Goal: Task Accomplishment & Management: Use online tool/utility

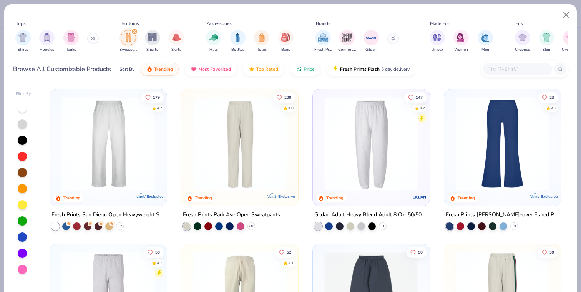
scroll to position [52, 0]
click at [563, 15] on button "Close" at bounding box center [566, 15] width 15 height 15
type textarea "x"
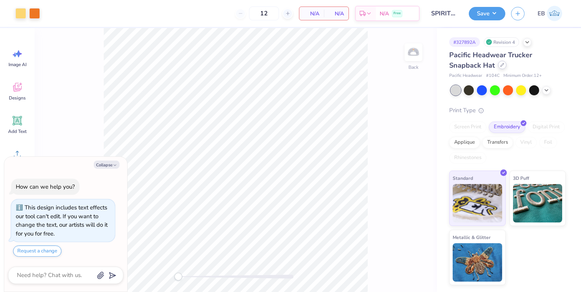
click at [498, 67] on div at bounding box center [502, 65] width 8 height 8
type textarea "x"
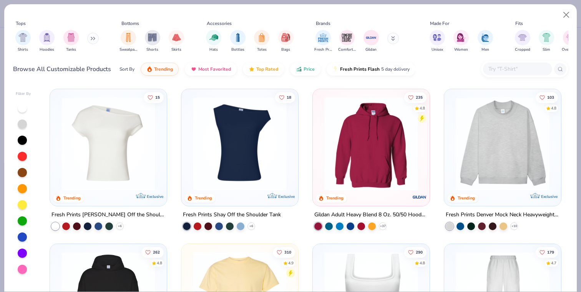
click at [501, 68] on input "text" at bounding box center [517, 69] width 59 height 9
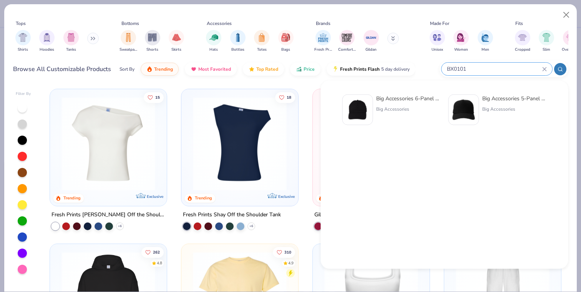
type input "BX0101"
click at [496, 96] on div "Big Accessories 5-Panel Twill Trucker Cap" at bounding box center [514, 99] width 65 height 8
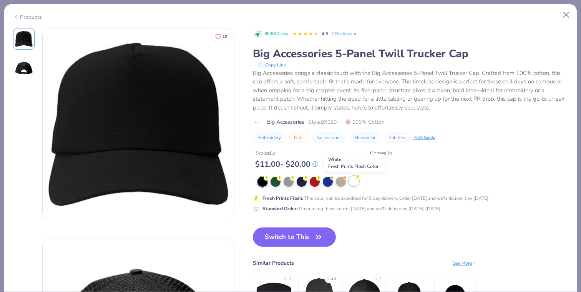
click at [355, 183] on div at bounding box center [354, 181] width 10 height 10
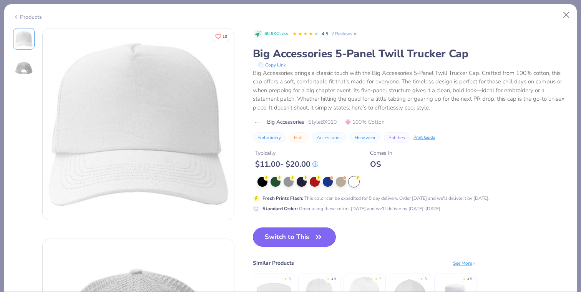
click at [297, 241] on button "Switch to This" at bounding box center [294, 237] width 83 height 19
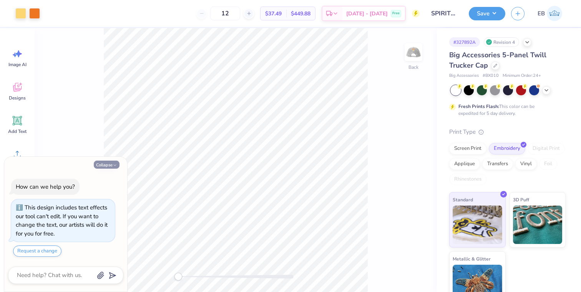
click at [109, 161] on button "Collapse" at bounding box center [107, 165] width 26 height 8
type textarea "x"
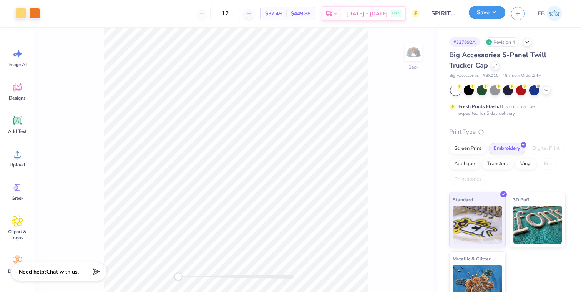
click at [491, 12] on button "Save" at bounding box center [487, 12] width 37 height 13
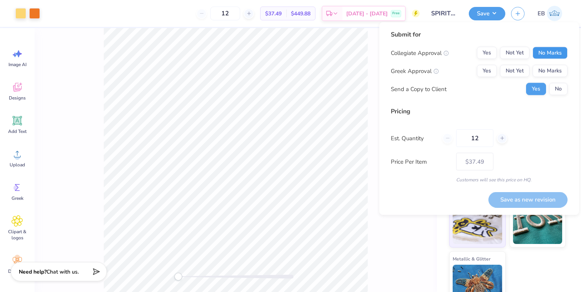
click at [554, 52] on button "No Marks" at bounding box center [550, 53] width 35 height 12
click at [554, 71] on button "No Marks" at bounding box center [550, 71] width 35 height 12
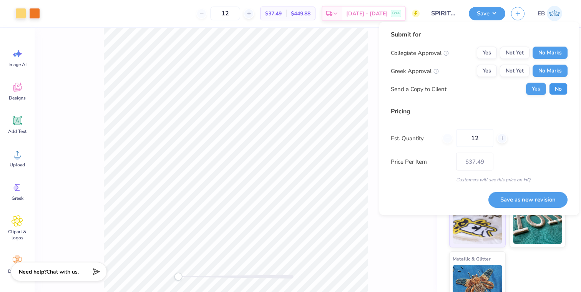
click at [565, 90] on button "No" at bounding box center [558, 89] width 18 height 12
click at [482, 138] on input "12" at bounding box center [474, 139] width 37 height 18
type input "1"
type input "0"
type input "050"
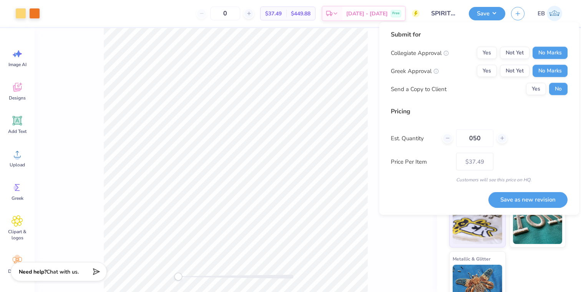
type input "50"
type input "$23.88"
click at [476, 138] on input "050" at bounding box center [474, 139] width 37 height 18
click at [474, 138] on input "050" at bounding box center [474, 139] width 37 height 18
type input "50"
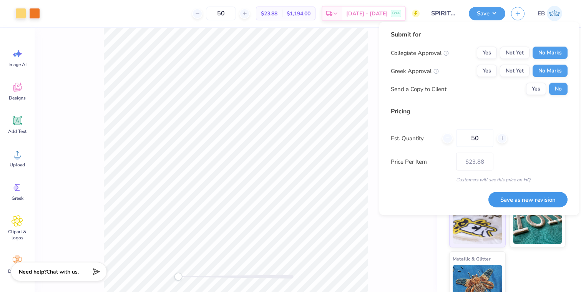
click at [531, 194] on button "Save as new revision" at bounding box center [528, 200] width 79 height 16
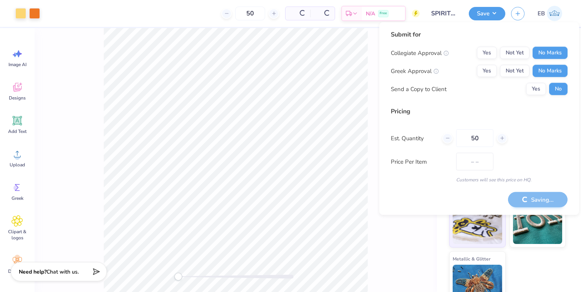
type input "$23.88"
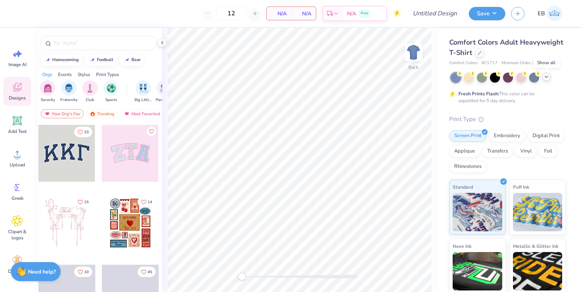
click at [550, 77] on div at bounding box center [546, 77] width 8 height 8
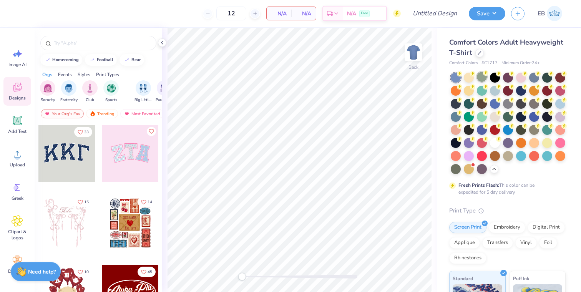
click at [484, 78] on div at bounding box center [482, 77] width 10 height 10
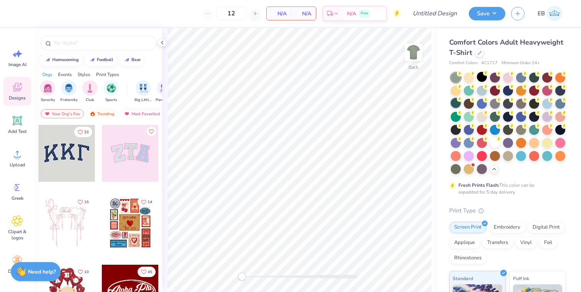
click at [454, 103] on div at bounding box center [456, 103] width 10 height 10
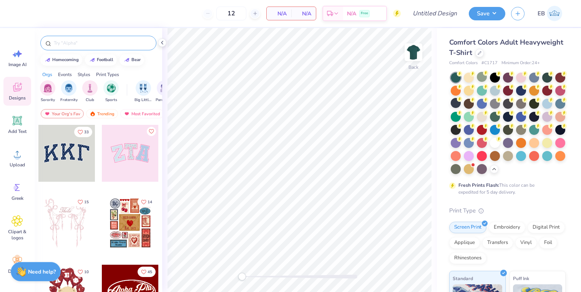
click at [78, 44] on input "text" at bounding box center [102, 43] width 98 height 8
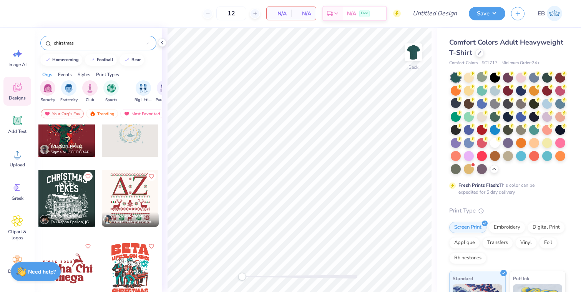
scroll to position [30, 0]
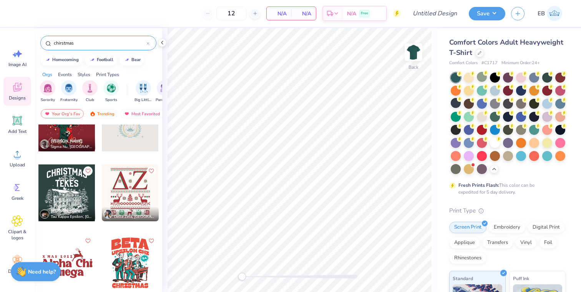
type input "chirstmas"
click at [136, 188] on div at bounding box center [130, 193] width 57 height 57
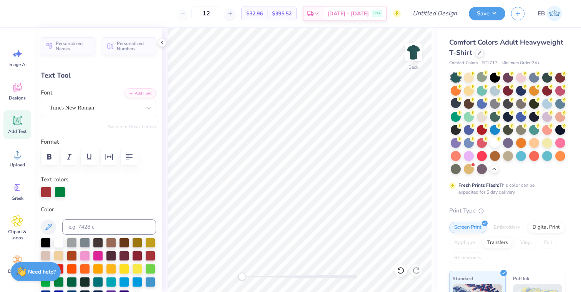
type textarea "AGD"
type input "14.17"
type input "4.75"
type input "4.16"
type input "4.62"
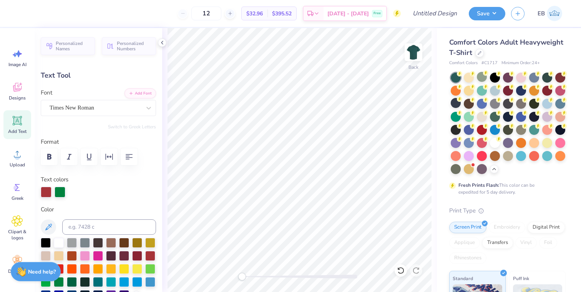
type input "5.11"
type input "3.97"
type input "14.17"
type input "4.75"
type input "8.13"
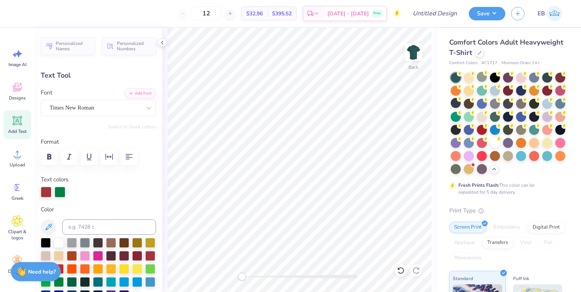
type input "10.59"
type input "3.55"
type input "9.65"
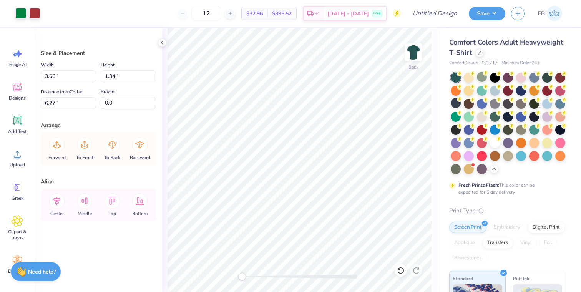
type input "7.89"
type input "0.94"
type input "1.84"
type input "1.03"
type input "0.98"
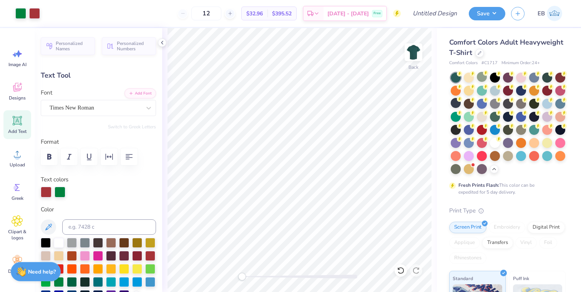
type input "4.59"
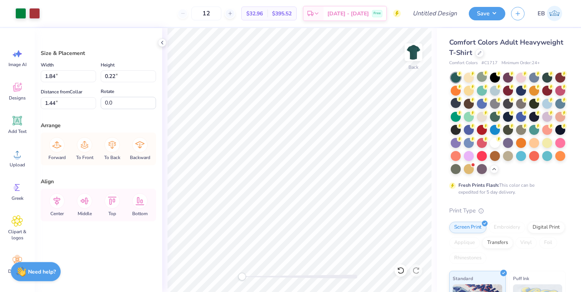
type input "6.23"
type input "0.74"
type input "0.98"
type input "8.14"
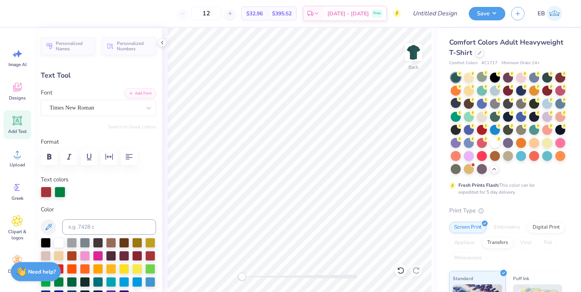
type input "4.59"
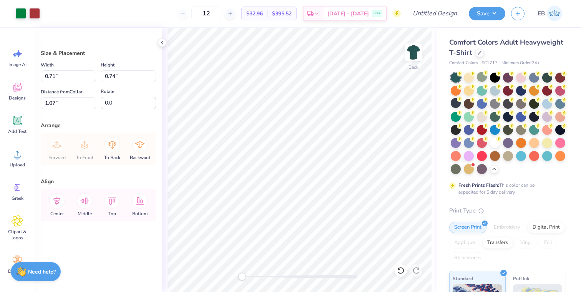
type input "8.14"
drag, startPoint x: 242, startPoint y: 276, endPoint x: 258, endPoint y: 273, distance: 15.6
click at [258, 273] on div "Accessibility label" at bounding box center [258, 277] width 8 height 8
type input "8.31"
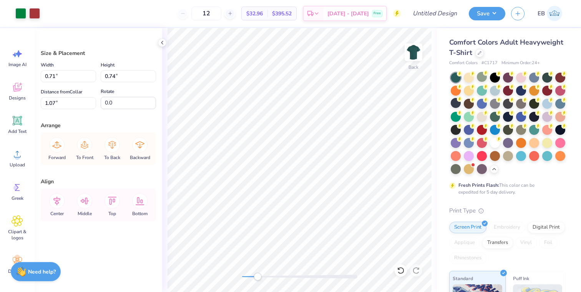
type input "8.31"
type input "8.28"
type input "0.68"
type input "8.34"
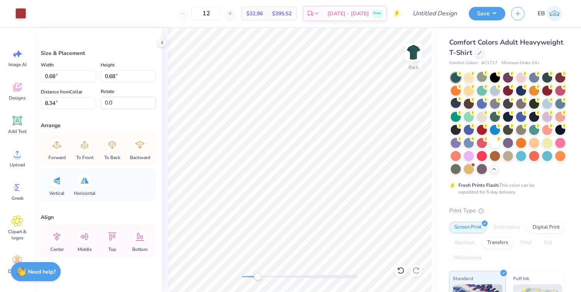
type input "0.71"
type input "0.74"
type input "8.31"
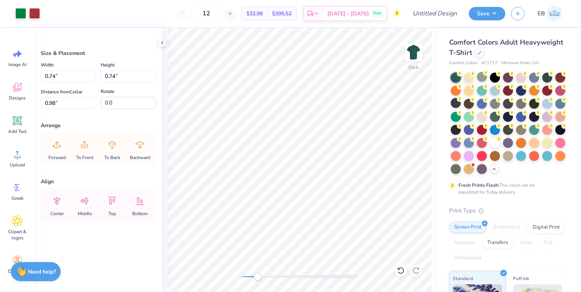
type input "8.31"
type input "8.28"
type input "1.03"
type input "0.18"
type input "1.41"
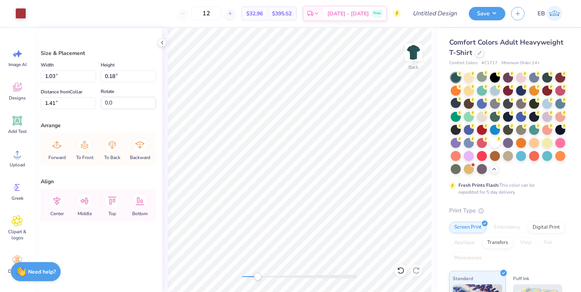
type input "0.17"
type input "1.03"
type input "0.98"
type input "0.23"
type input "1.42"
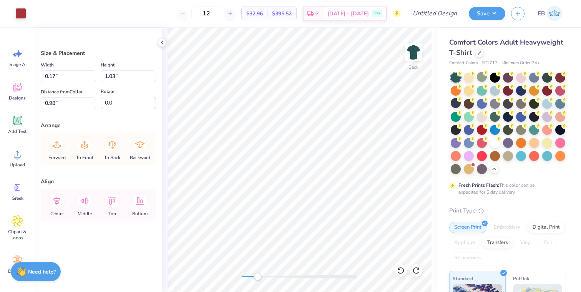
type input "0.60"
type input "0.34"
type input "2.10"
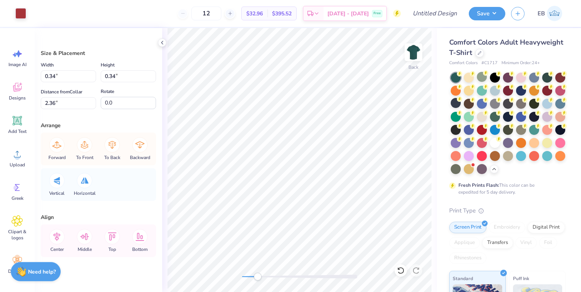
type input "0.60"
type input "4.24"
type input "0.61"
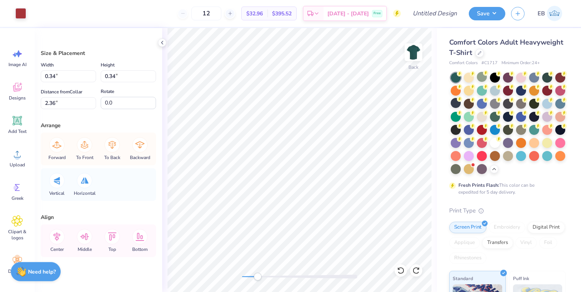
type input "2.09"
type input "0.56"
type input "2.14"
type input "4.03"
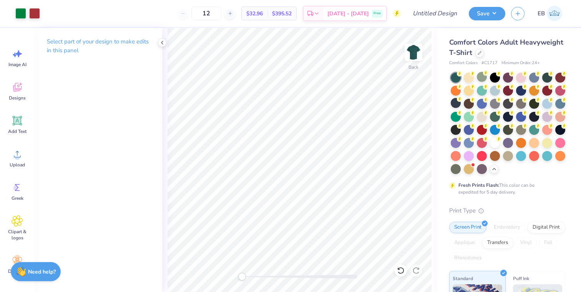
click at [216, 276] on div "Back" at bounding box center [299, 160] width 275 height 264
click at [484, 52] on div "Comfort Colors Adult Heavyweight T-Shirt" at bounding box center [507, 47] width 116 height 21
click at [481, 52] on icon at bounding box center [480, 52] width 4 height 4
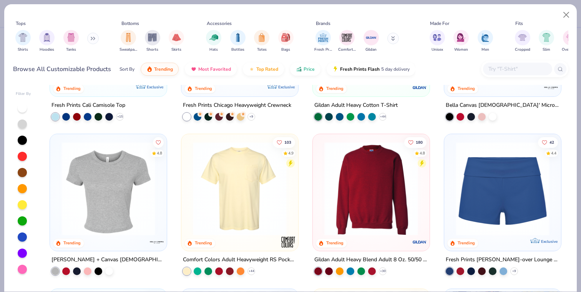
scroll to position [420, 0]
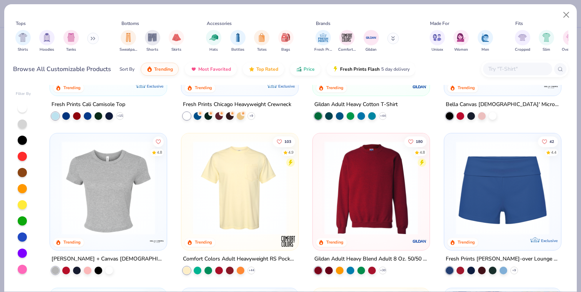
click at [358, 171] on img at bounding box center [371, 188] width 101 height 94
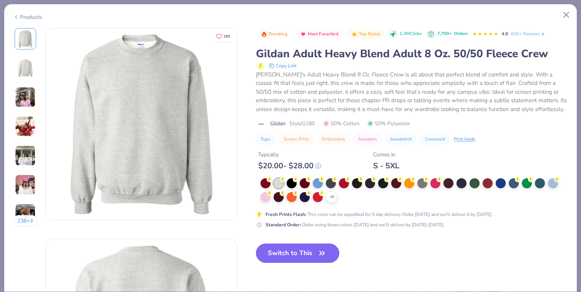
click at [315, 253] on button "Switch to This" at bounding box center [297, 253] width 83 height 19
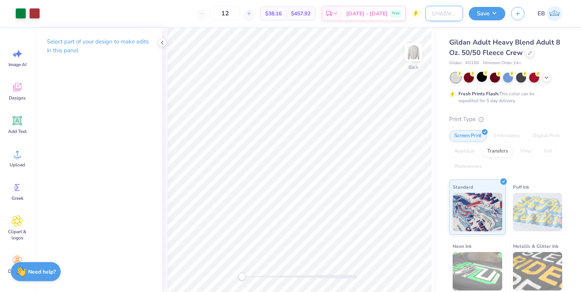
click at [436, 15] on input "Design Title" at bounding box center [445, 13] width 38 height 15
type input "AGD Christmas"
click at [483, 15] on button "Save" at bounding box center [487, 12] width 37 height 13
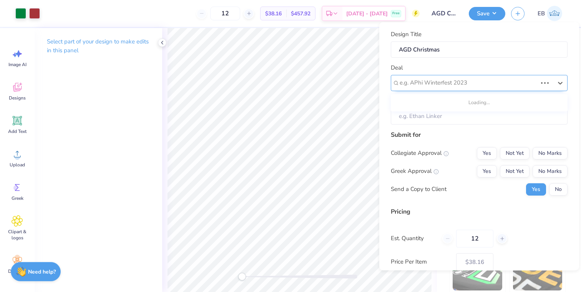
click at [510, 82] on div at bounding box center [469, 83] width 138 height 10
type input "Alpha Gamma"
click at [456, 69] on div "Deal Use Up and Down to choose options, press Enter to select the currently foc…" at bounding box center [479, 77] width 177 height 28
click at [445, 77] on div "e.g. APhi Winterfest 2023" at bounding box center [476, 83] width 155 height 12
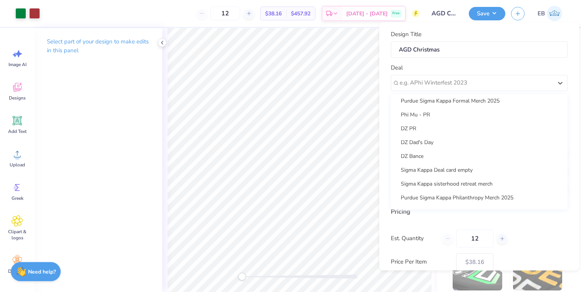
scroll to position [429, 0]
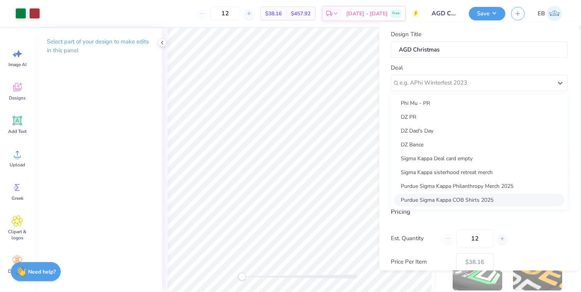
click at [416, 227] on div "Pricing Est. Quantity 12 Price Per Item $38.16 Customers will see this price on…" at bounding box center [479, 245] width 177 height 77
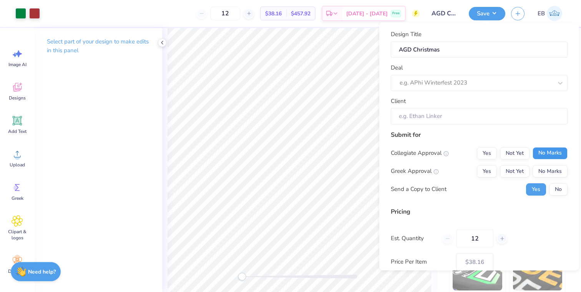
click at [545, 150] on button "No Marks" at bounding box center [550, 153] width 35 height 12
click at [554, 165] on button "No Marks" at bounding box center [550, 171] width 35 height 12
type input "$38.16"
click at [562, 188] on button "No" at bounding box center [558, 189] width 18 height 12
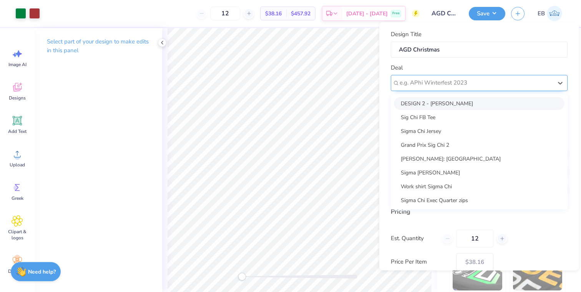
click at [533, 77] on div "e.g. APhi Winterfest 2023" at bounding box center [476, 83] width 155 height 12
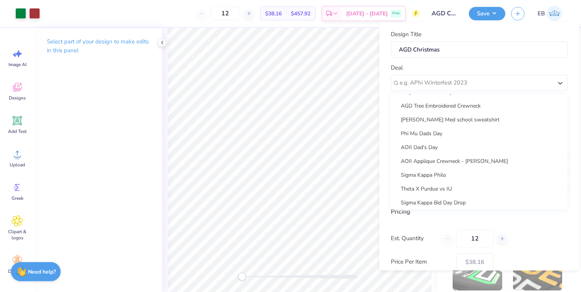
scroll to position [151, 0]
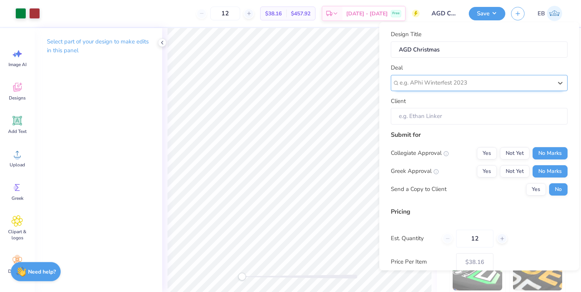
click at [459, 79] on div at bounding box center [476, 83] width 153 height 10
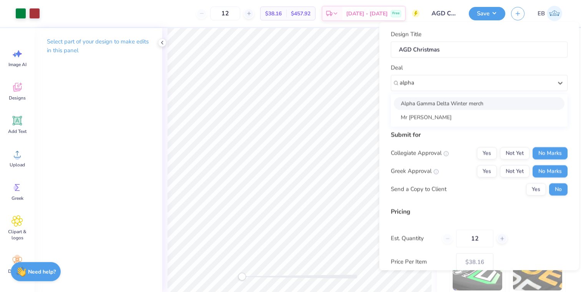
click at [447, 102] on div "Alpha Gamma Delta Winter merch" at bounding box center [479, 103] width 171 height 13
type input "alpha"
type input "Lily Garish"
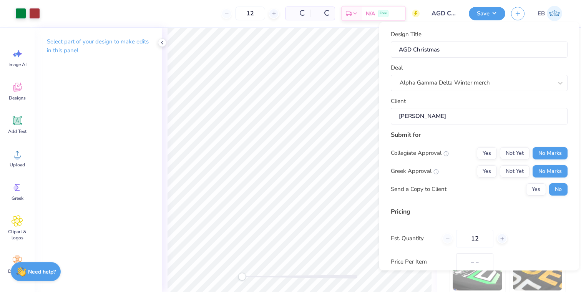
type input "$38.16"
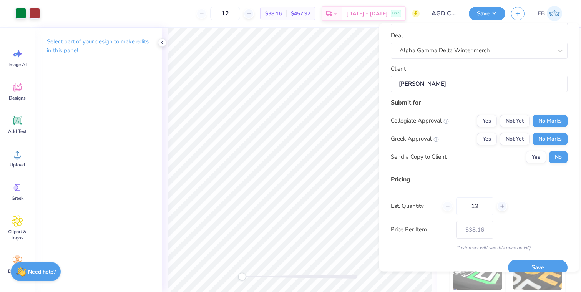
scroll to position [45, 0]
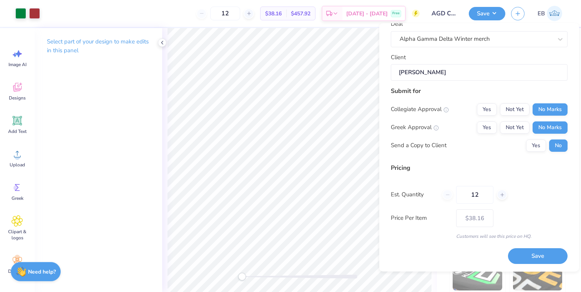
drag, startPoint x: 483, startPoint y: 193, endPoint x: 440, endPoint y: 193, distance: 43.1
click at [440, 193] on div "Est. Quantity 12" at bounding box center [479, 195] width 177 height 18
type input "30"
type input "$24.71"
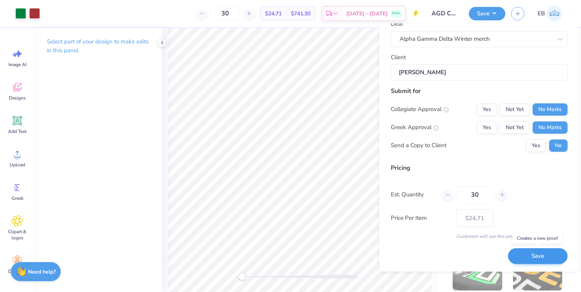
type input "30"
click at [541, 252] on button "Save" at bounding box center [538, 257] width 60 height 16
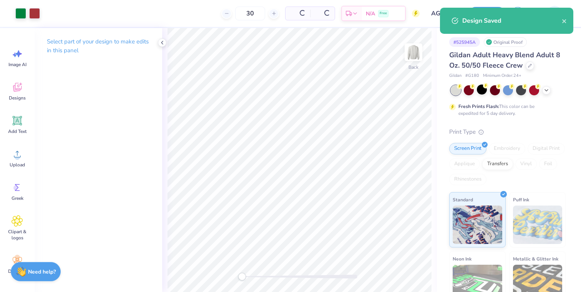
type input "$24.71"
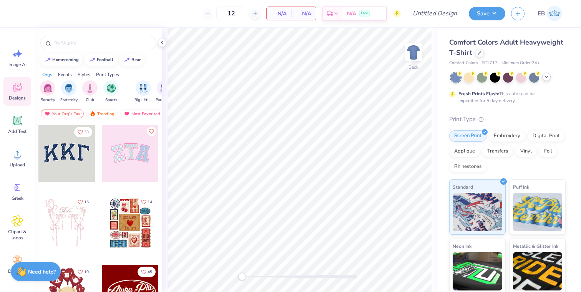
click at [546, 77] on polyline at bounding box center [546, 77] width 3 height 2
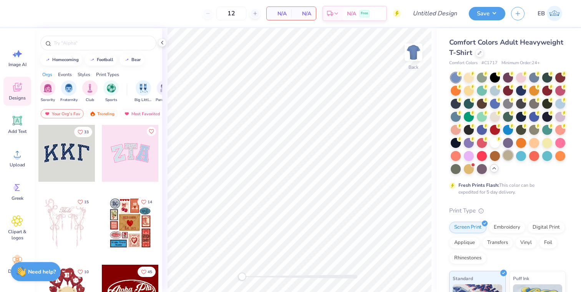
click at [511, 157] on div at bounding box center [508, 155] width 10 height 10
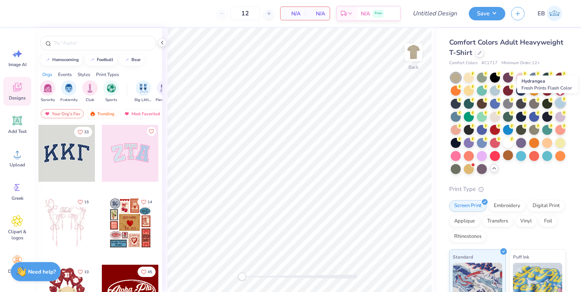
click at [561, 103] on div at bounding box center [561, 103] width 10 height 10
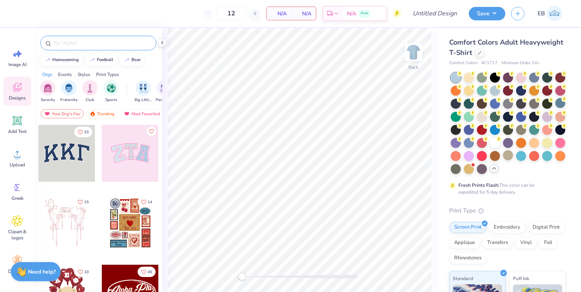
click at [103, 43] on input "text" at bounding box center [102, 43] width 98 height 8
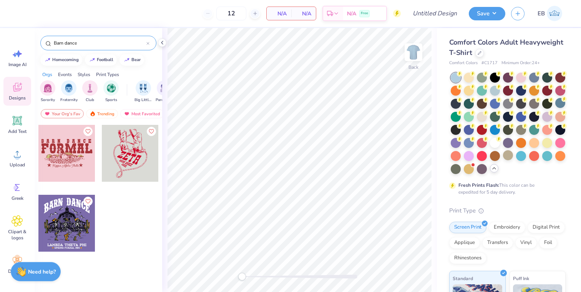
type input "Barn dance"
click at [125, 154] on div at bounding box center [130, 153] width 57 height 57
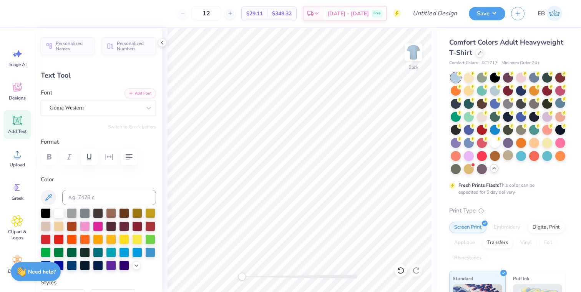
type textarea "Phi Mu"
type input "0.0"
click at [163, 42] on icon at bounding box center [162, 43] width 6 height 6
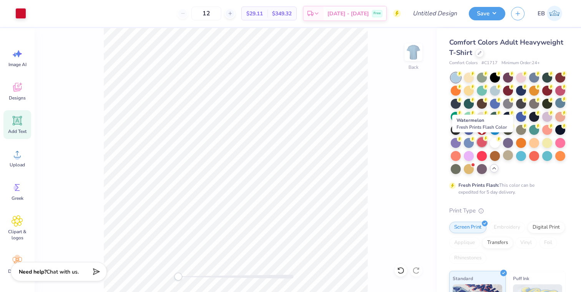
click at [484, 141] on div at bounding box center [482, 142] width 10 height 10
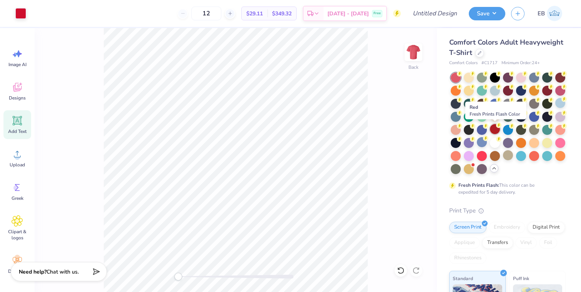
click at [495, 128] on div at bounding box center [495, 129] width 10 height 10
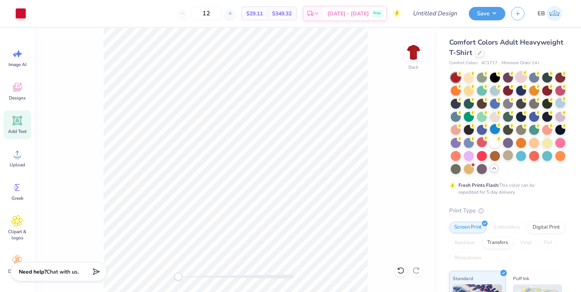
click at [520, 77] on div at bounding box center [521, 77] width 10 height 10
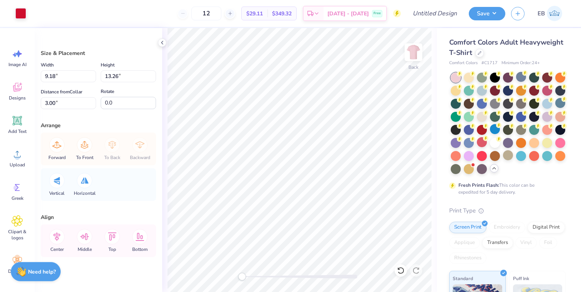
type input "10.59"
type input "15.30"
type input "0.96"
type input "9.18"
type input "13.26"
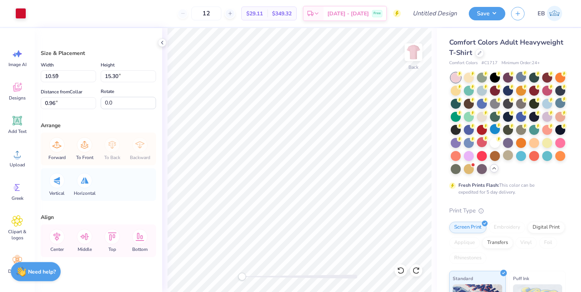
type input "3.00"
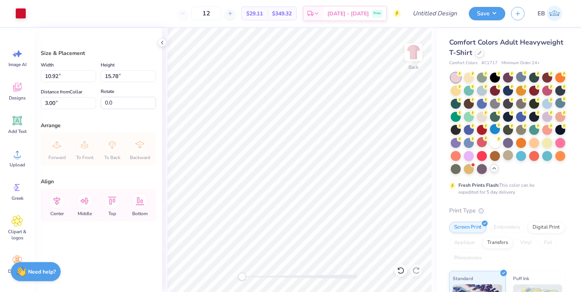
type input "10.92"
type input "15.78"
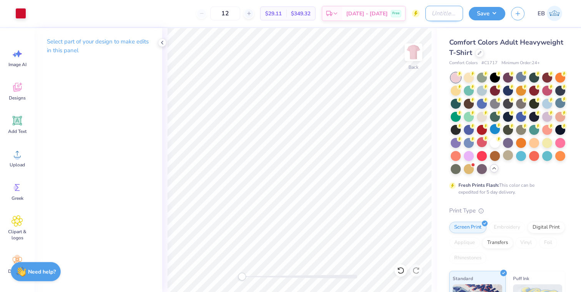
click at [440, 12] on input "Design Title" at bounding box center [445, 13] width 38 height 15
type input "Phi Mu Bance"
click at [486, 15] on button "Save" at bounding box center [487, 12] width 37 height 13
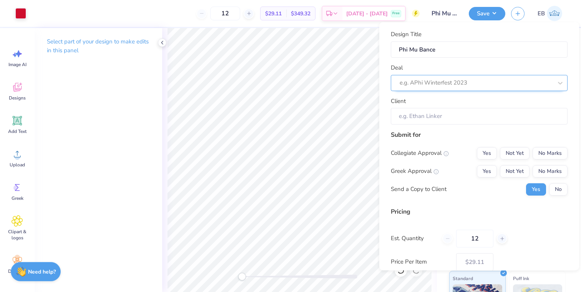
click at [476, 84] on div at bounding box center [476, 83] width 153 height 10
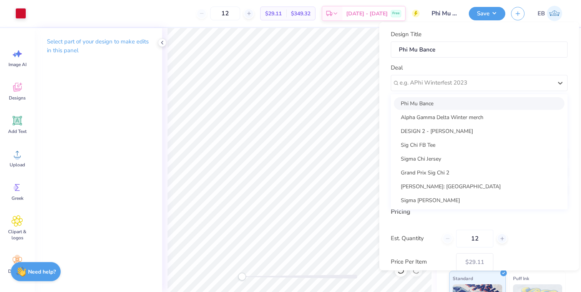
click at [460, 101] on div "Phi Mu Bance" at bounding box center [479, 103] width 171 height 13
type input "Jennifer Richman"
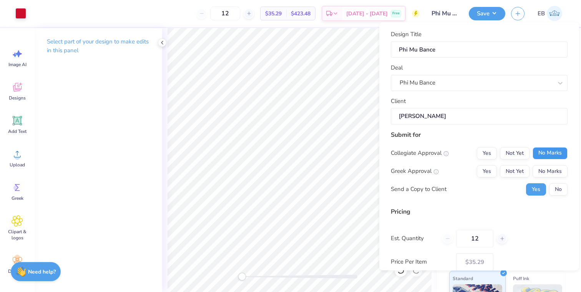
click at [549, 156] on button "No Marks" at bounding box center [550, 153] width 35 height 12
click at [549, 168] on button "No Marks" at bounding box center [550, 171] width 35 height 12
type input "$29.11"
click at [556, 183] on div "Collegiate Approval Yes Not Yet No Marks Greek Approval Yes Not Yet No Marks Se…" at bounding box center [479, 171] width 177 height 48
click at [557, 188] on button "No" at bounding box center [558, 189] width 18 height 12
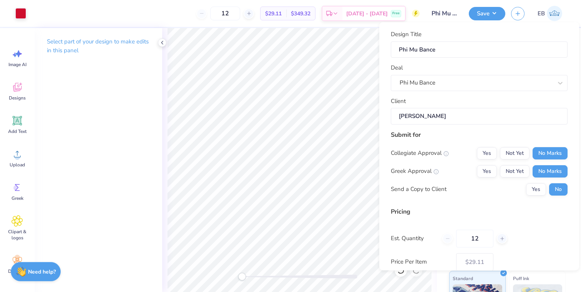
drag, startPoint x: 483, startPoint y: 238, endPoint x: 442, endPoint y: 238, distance: 40.8
click at [442, 238] on div "Est. Quantity 12" at bounding box center [479, 239] width 177 height 18
type input "40"
type input "$18.79"
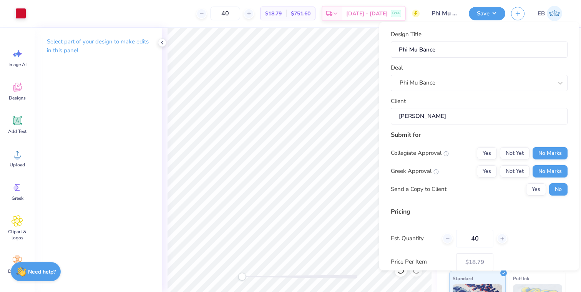
type input "4"
type input "0"
type input "035"
type input "35"
type input "$19.37"
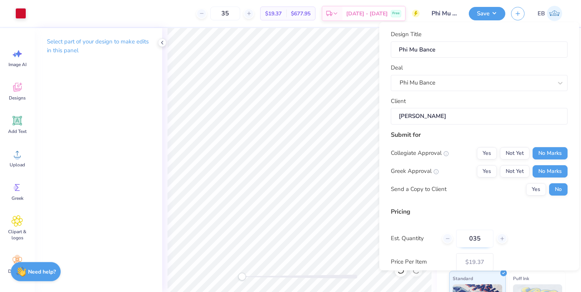
click at [473, 236] on input "035" at bounding box center [474, 239] width 37 height 18
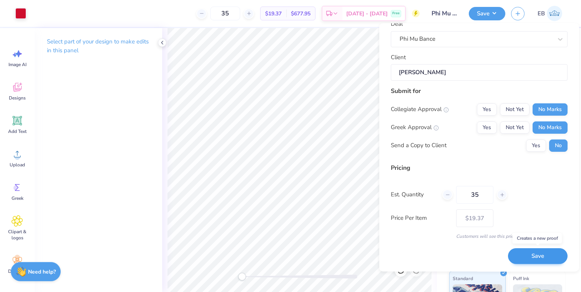
type input "35"
click at [537, 260] on button "Save" at bounding box center [538, 257] width 60 height 16
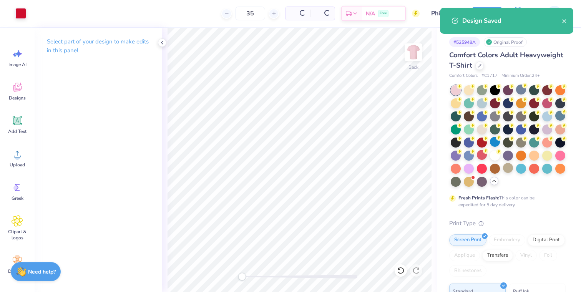
type input "$19.37"
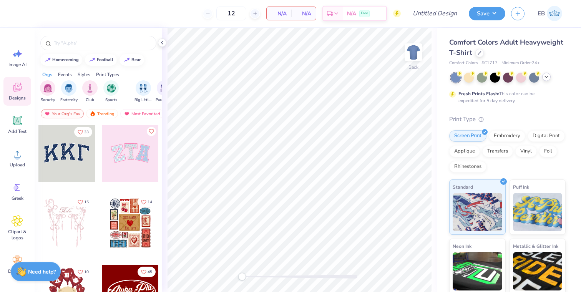
click at [545, 78] on icon at bounding box center [547, 77] width 6 height 6
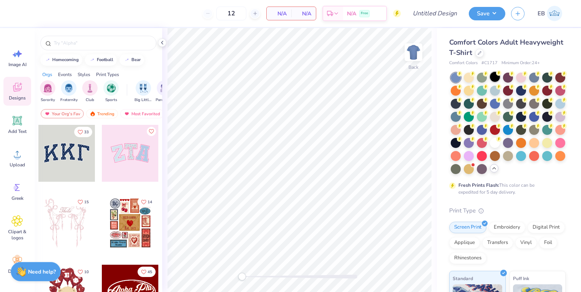
click at [494, 80] on div at bounding box center [495, 77] width 10 height 10
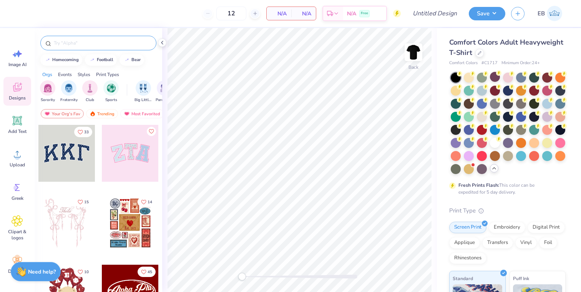
click at [82, 42] on input "text" at bounding box center [102, 43] width 98 height 8
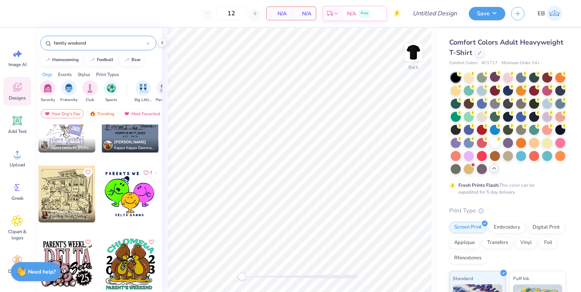
scroll to position [30, 0]
click at [58, 42] on input "family weekend" at bounding box center [99, 43] width 93 height 8
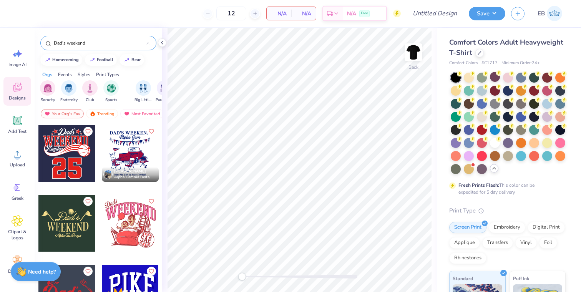
type input "Dad's weekend"
click at [119, 164] on div at bounding box center [130, 153] width 57 height 57
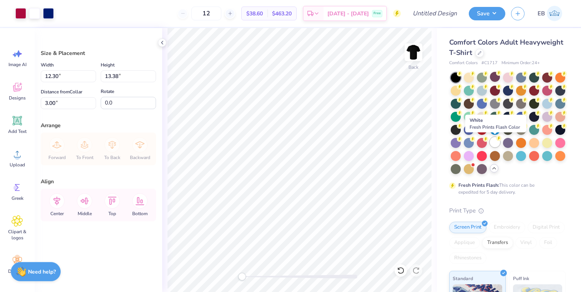
click at [496, 143] on div at bounding box center [495, 142] width 10 height 10
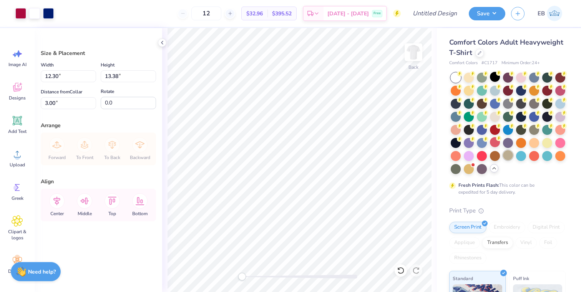
click at [509, 155] on div at bounding box center [508, 155] width 10 height 10
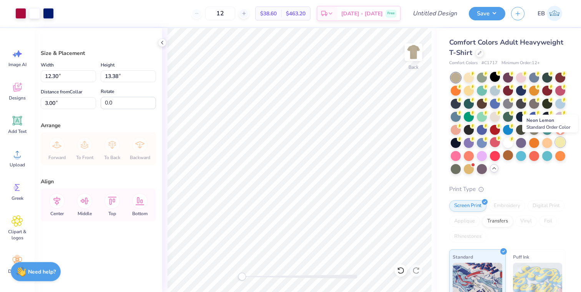
click at [562, 145] on div at bounding box center [561, 142] width 10 height 10
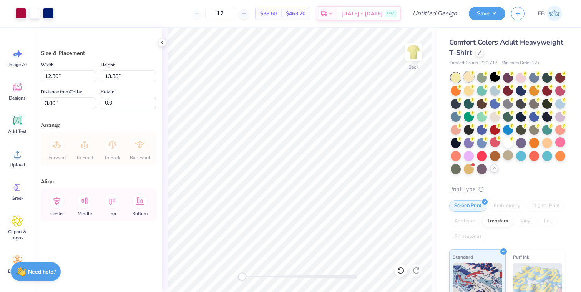
click at [470, 76] on div at bounding box center [469, 77] width 10 height 10
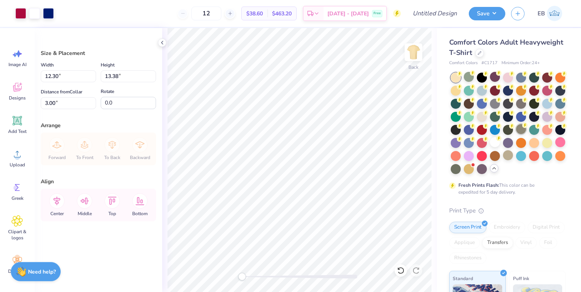
click at [523, 131] on div at bounding box center [521, 129] width 10 height 10
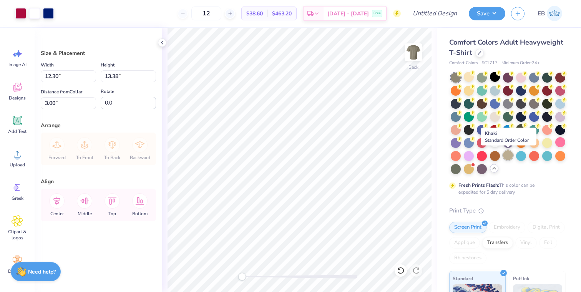
click at [511, 156] on div at bounding box center [508, 155] width 10 height 10
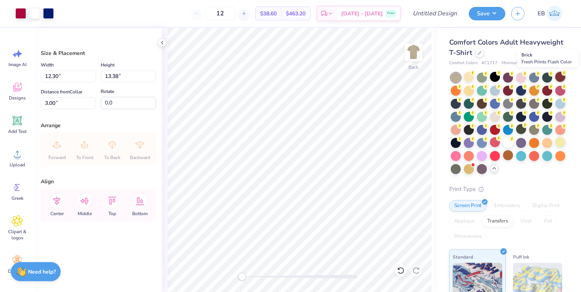
click at [563, 77] on div at bounding box center [561, 77] width 10 height 10
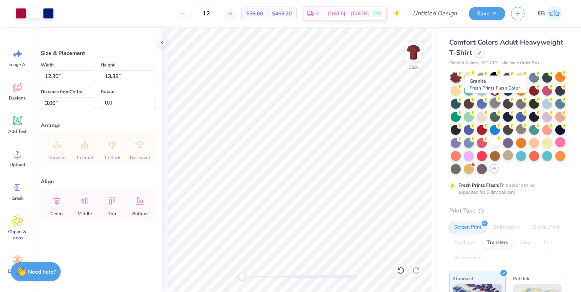
click at [496, 103] on div at bounding box center [495, 103] width 10 height 10
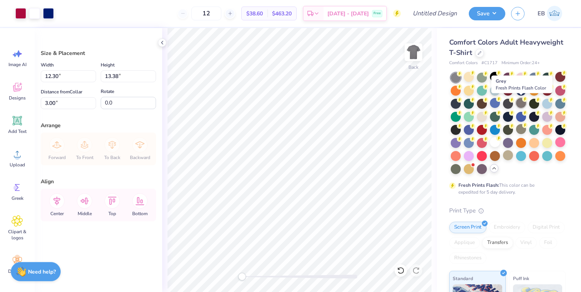
click at [522, 106] on div at bounding box center [521, 103] width 10 height 10
click at [509, 156] on div at bounding box center [508, 155] width 10 height 10
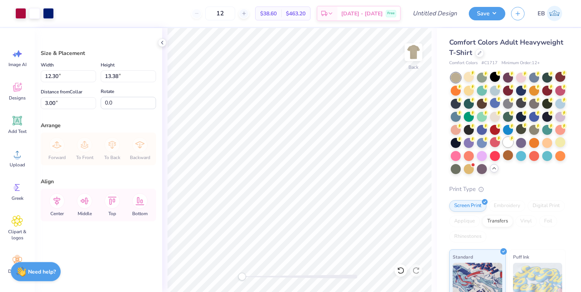
click at [506, 140] on div at bounding box center [508, 142] width 10 height 10
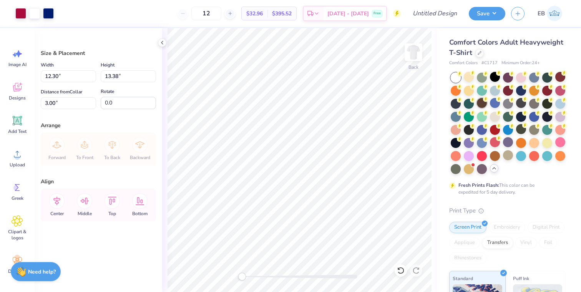
click at [485, 106] on div at bounding box center [482, 103] width 10 height 10
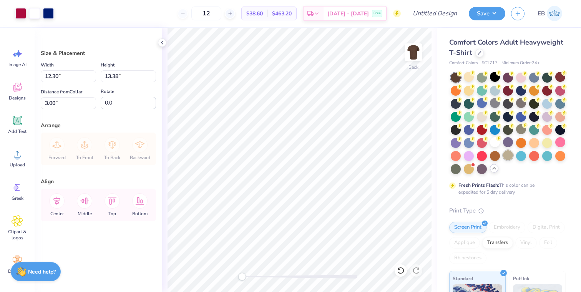
click at [508, 159] on div at bounding box center [508, 155] width 10 height 10
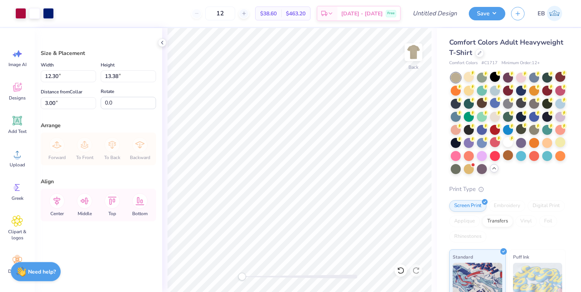
type input "9.40"
type input "10.22"
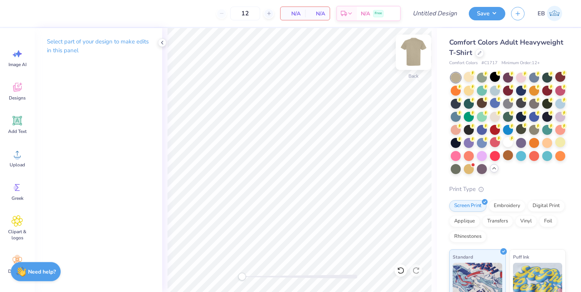
click at [419, 58] on img at bounding box center [413, 52] width 31 height 31
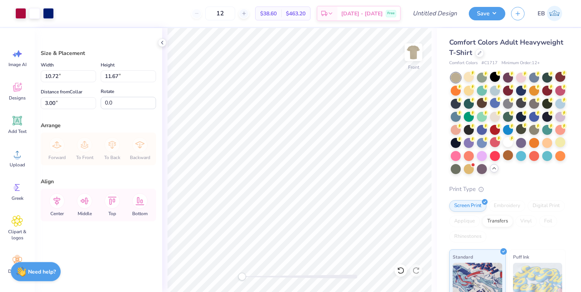
type input "10.72"
type input "11.67"
type input "3.00"
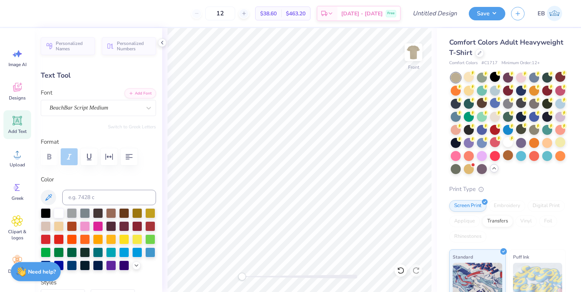
scroll to position [0, 0]
type textarea "Phi Mu"
click at [418, 49] on img at bounding box center [413, 52] width 31 height 31
type input "3.47"
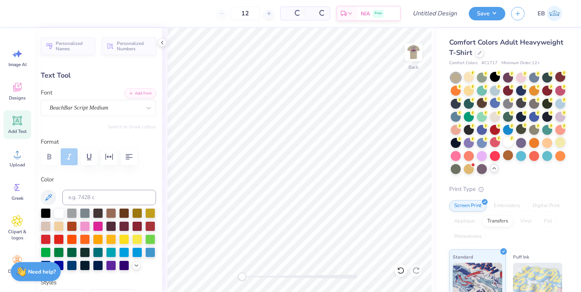
type input "0.90"
type input "1.97"
click at [421, 54] on img at bounding box center [413, 52] width 31 height 31
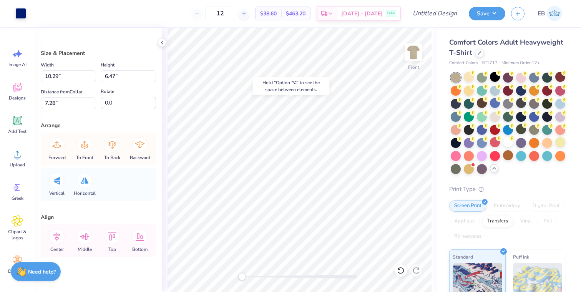
type input "7.23"
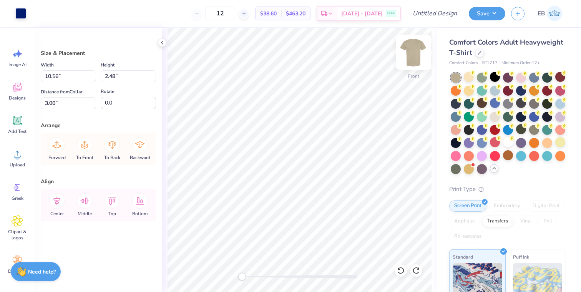
click at [410, 55] on img at bounding box center [413, 52] width 31 height 31
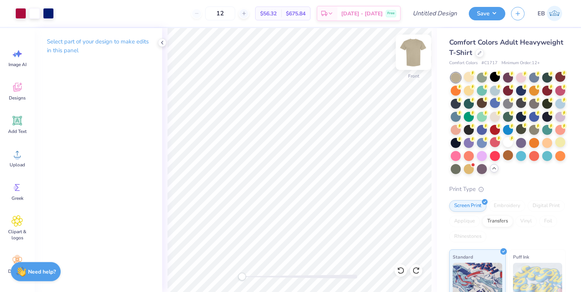
click at [414, 48] on img at bounding box center [413, 52] width 31 height 31
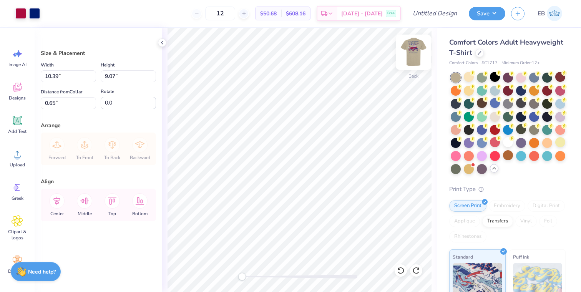
click at [411, 54] on img at bounding box center [413, 52] width 31 height 31
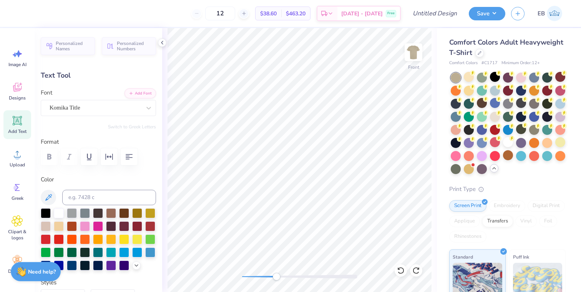
drag, startPoint x: 245, startPoint y: 277, endPoint x: 283, endPoint y: 274, distance: 39.0
click at [280, 274] on div "Accessibility label" at bounding box center [277, 277] width 8 height 8
click at [247, 271] on div "Front" at bounding box center [299, 160] width 275 height 264
type input "0.0"
type textarea "W"
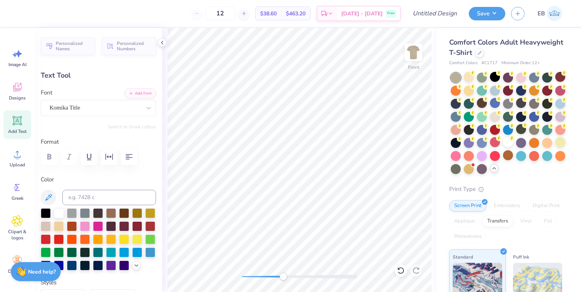
type input "0.20"
type input "0.38"
type input "5.74"
type input "0.0"
type textarea "E"
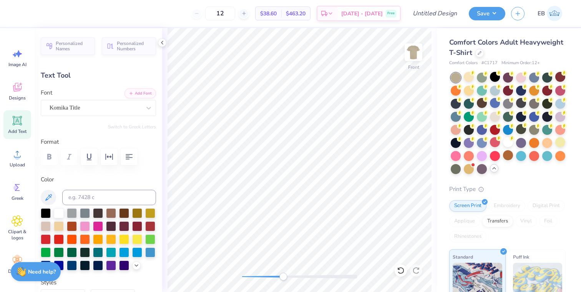
type input "0.15"
type input "5.81"
type textarea "S"
type input "0.19"
type input "5.86"
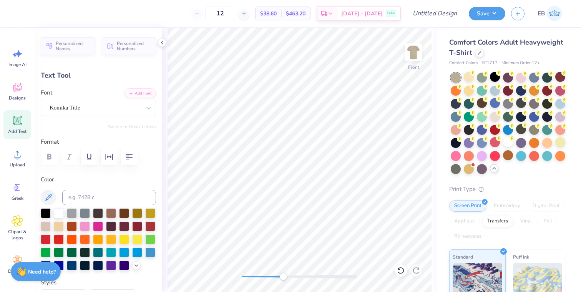
type input "-9.0"
type textarea "T"
type input "0.31"
type input "5.90"
type input "0.0"
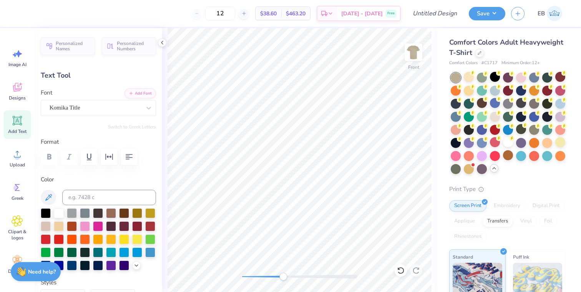
type input "0.21"
type input "5.64"
type input "0.19"
type input "5.72"
type input "-9.0"
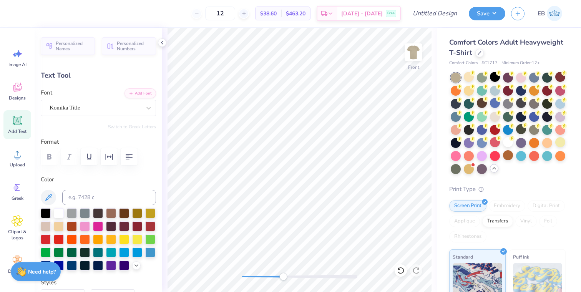
type input "0.21"
type input "5.51"
type input "0.0"
type input "0.19"
type input "5.66"
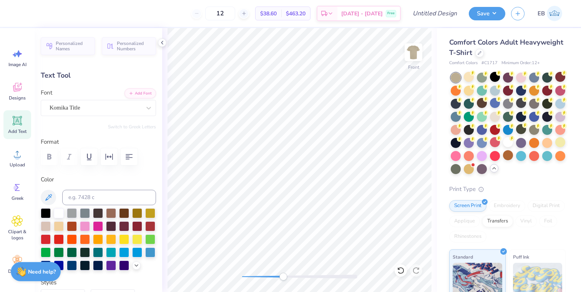
type input "-9.0"
click at [57, 210] on div at bounding box center [59, 213] width 10 height 10
type textarea "L"
type input "0.21"
type input "5.51"
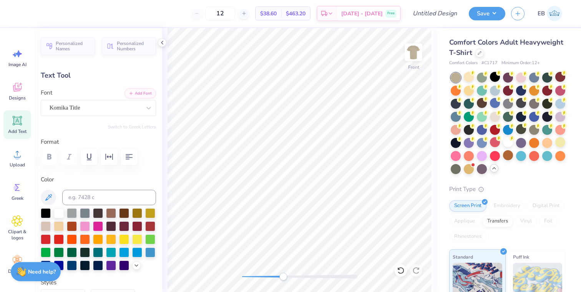
type input "0.0"
type textarea "A"
type input "0.22"
type input "5.85"
type input "0.21"
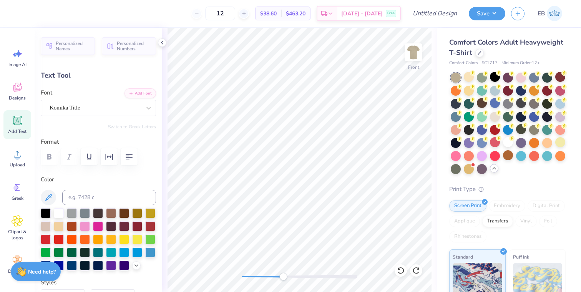
type input "0.39"
type input "5.86"
click at [163, 40] on icon at bounding box center [162, 43] width 6 height 6
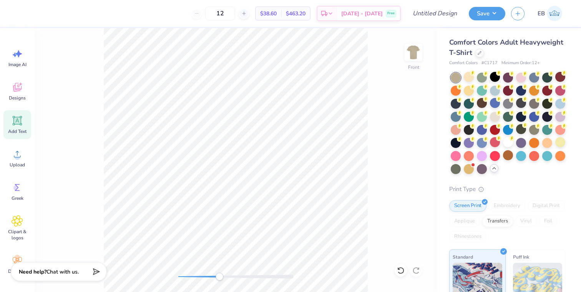
click at [83, 184] on div "Front" at bounding box center [236, 160] width 403 height 264
type input "0.0"
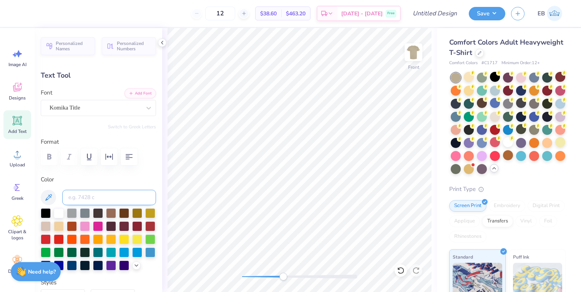
click at [106, 193] on input at bounding box center [109, 197] width 94 height 15
type input "662"
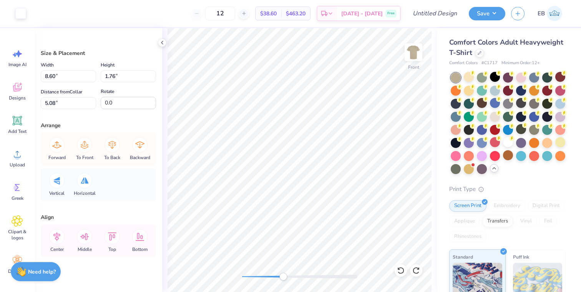
type input "5.08"
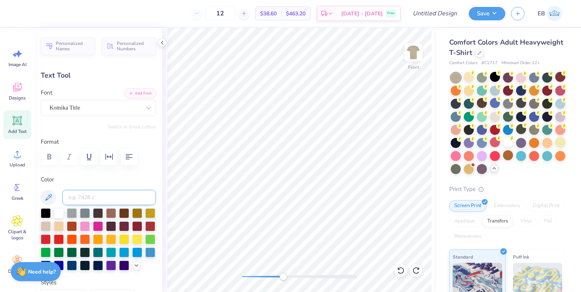
click at [98, 199] on input at bounding box center [109, 197] width 94 height 15
type input "662"
type input "0.31"
type input "5.90"
type textarea "L"
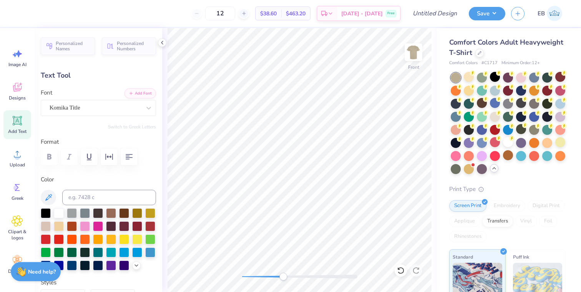
type input "0.22"
type input "5.70"
type textarea "A"
type input "5.54"
type input "1.37"
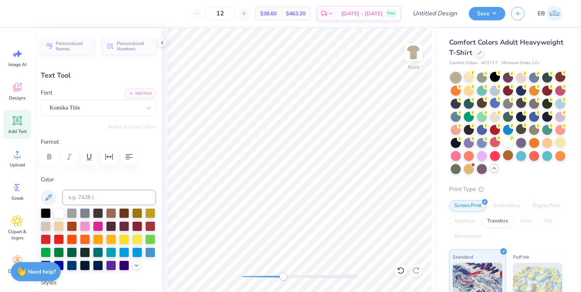
type input "4.11"
type input "0.22"
type input "0.38"
type input "5.71"
type input "5.54"
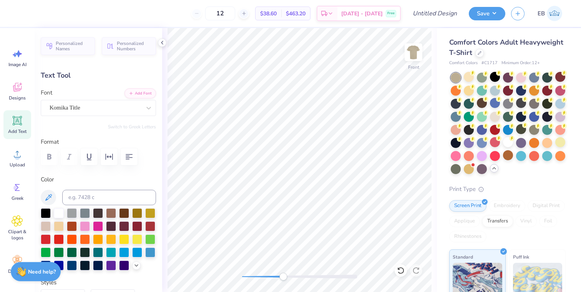
type input "1.37"
type input "4.10"
click at [225, 264] on div "Front" at bounding box center [299, 160] width 275 height 264
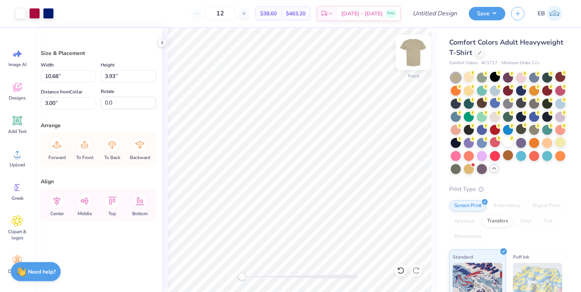
click at [416, 52] on img at bounding box center [413, 52] width 31 height 31
type input "2.73"
type input "1.01"
type input "3.00"
type input "3.67"
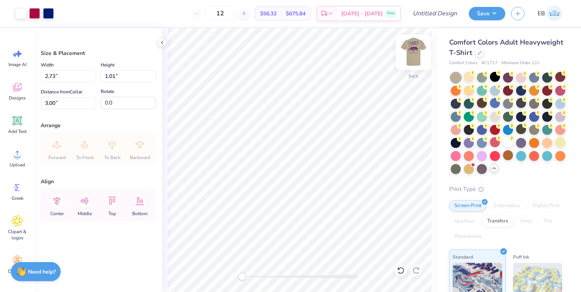
type input "1.35"
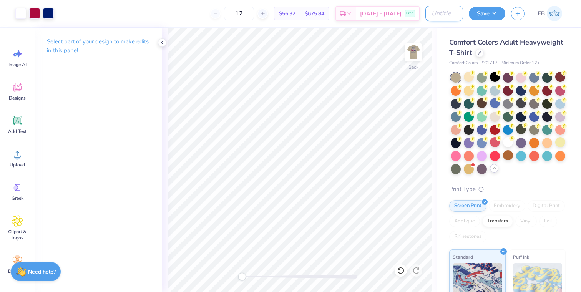
click at [444, 16] on input "Design Title" at bounding box center [445, 13] width 38 height 15
type input "Phi Mu dad's weekend"
click at [498, 6] on div "Save EB" at bounding box center [525, 13] width 112 height 27
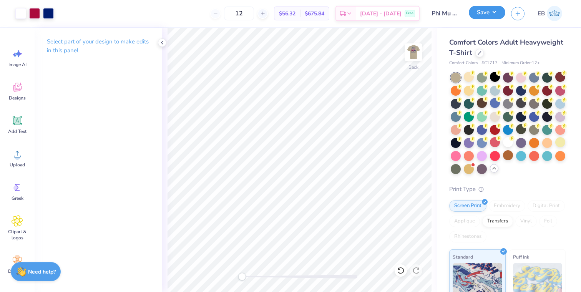
click at [496, 13] on button "Save" at bounding box center [487, 12] width 37 height 13
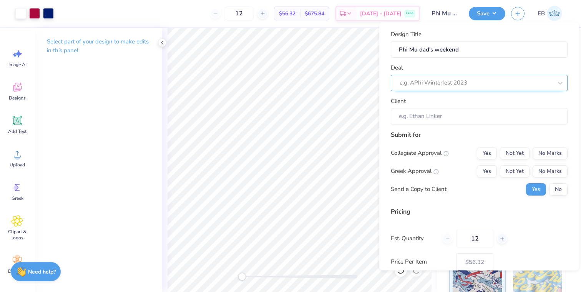
click at [460, 80] on div at bounding box center [476, 83] width 153 height 10
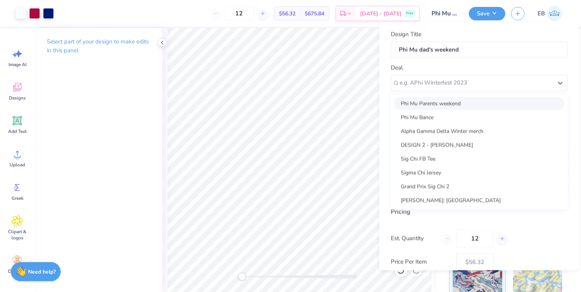
click at [448, 103] on div "Phi Mu Parents weekend" at bounding box center [479, 103] width 171 height 13
type input "Jennifer Richman"
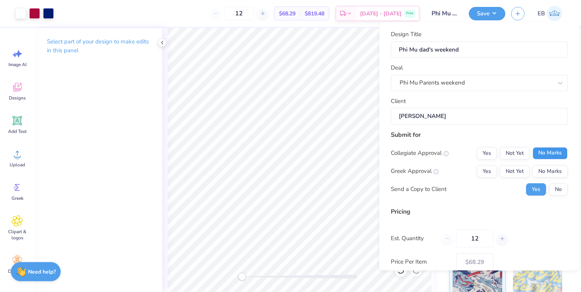
click at [547, 153] on button "No Marks" at bounding box center [550, 153] width 35 height 12
click at [547, 168] on button "No Marks" at bounding box center [550, 171] width 35 height 12
type input "$56.32"
click at [558, 186] on button "No" at bounding box center [558, 189] width 18 height 12
drag, startPoint x: 482, startPoint y: 239, endPoint x: 449, endPoint y: 239, distance: 33.1
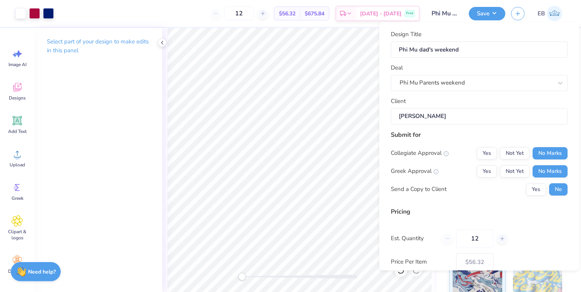
click at [449, 239] on div "12" at bounding box center [475, 239] width 65 height 18
type input "40"
type input "$26.56"
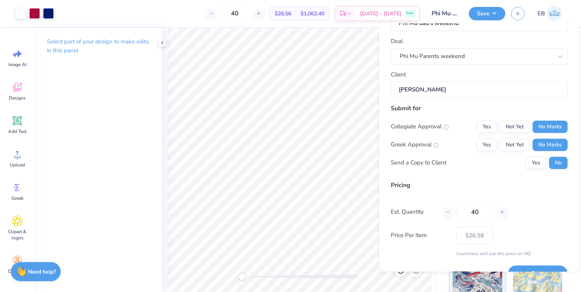
scroll to position [45, 0]
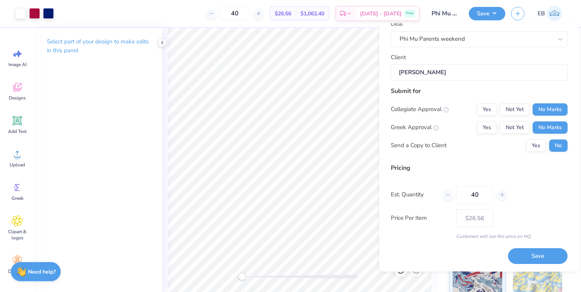
type input "4"
type input "50"
type input "$23.25"
type input "50"
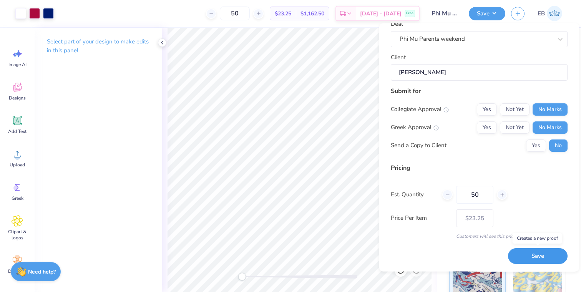
click at [534, 255] on button "Save" at bounding box center [538, 257] width 60 height 16
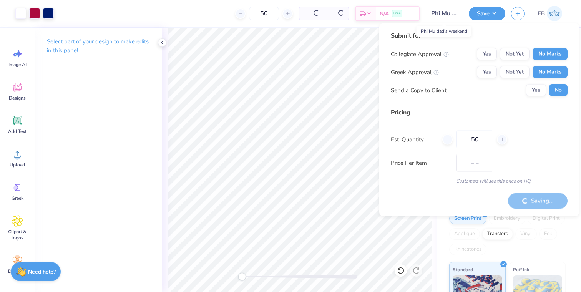
type input "$23.25"
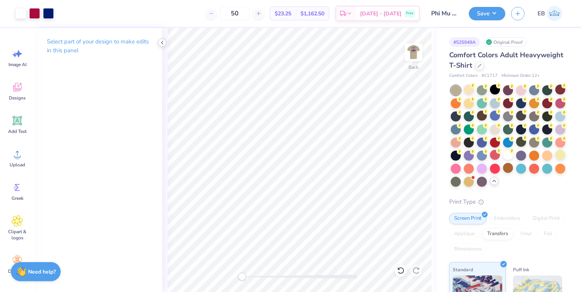
click at [165, 43] on icon at bounding box center [162, 43] width 6 height 6
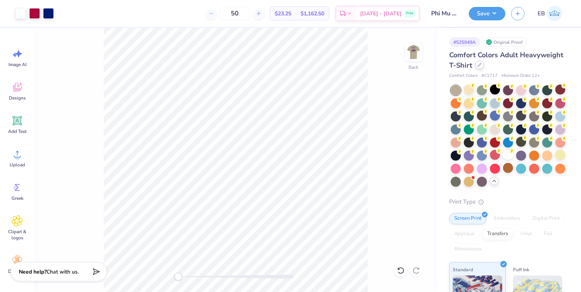
click at [478, 66] on icon at bounding box center [479, 64] width 3 height 3
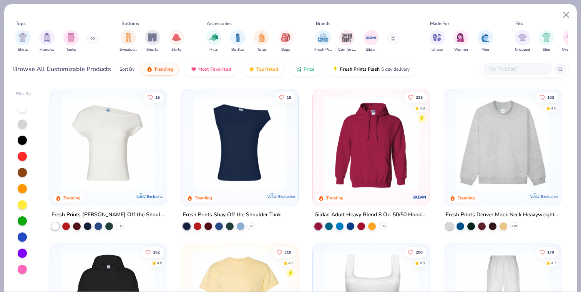
click at [509, 66] on input "text" at bounding box center [517, 69] width 59 height 9
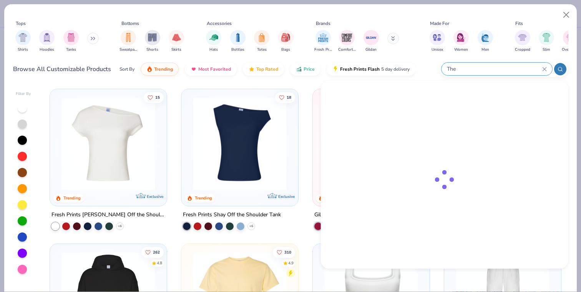
type input "Thet"
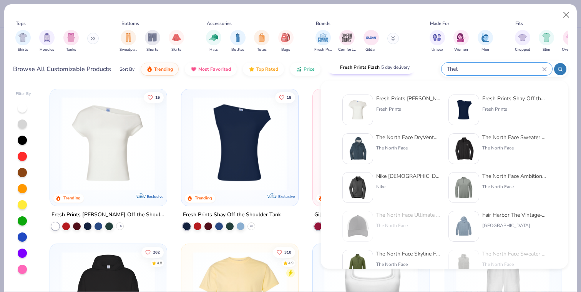
drag, startPoint x: 471, startPoint y: 68, endPoint x: 404, endPoint y: 68, distance: 66.1
click at [404, 68] on div "Browse All Customizable Products Sort By Trending Most Favorited Top Rated Pric…" at bounding box center [291, 69] width 556 height 22
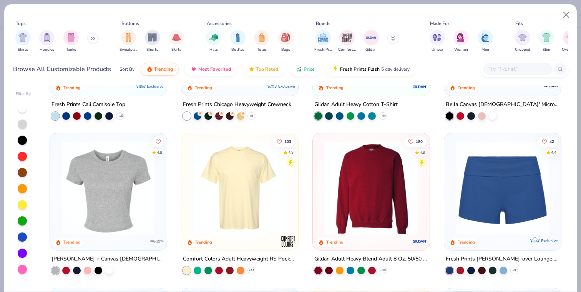
scroll to position [432, 0]
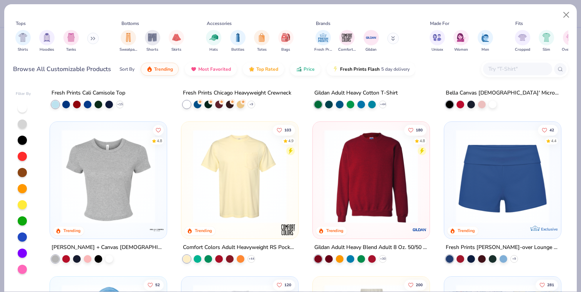
click at [261, 182] on img at bounding box center [239, 177] width 101 height 94
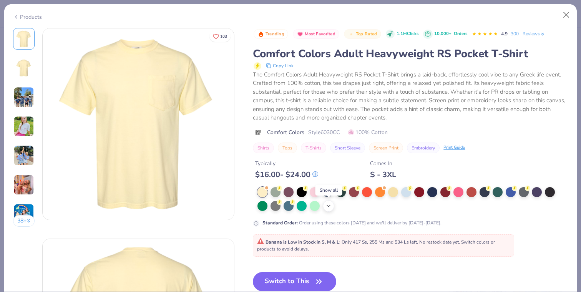
click at [330, 203] on icon at bounding box center [329, 206] width 6 height 6
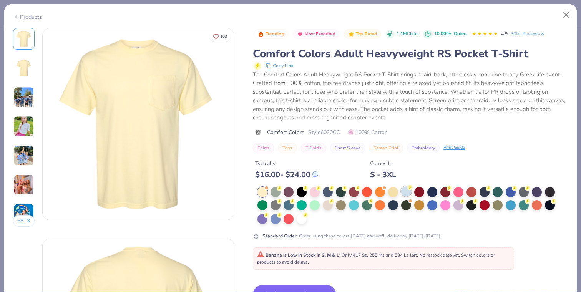
click at [405, 192] on div at bounding box center [406, 191] width 10 height 10
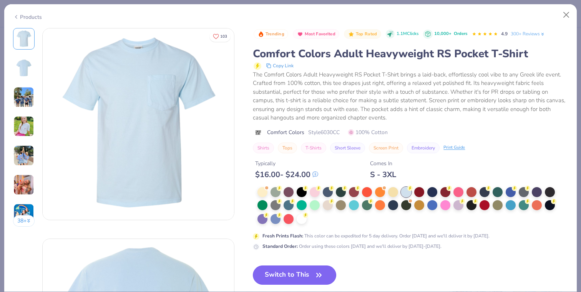
click at [290, 270] on button "Switch to This" at bounding box center [294, 275] width 83 height 19
click at [293, 277] on button "Switch to This" at bounding box center [294, 275] width 83 height 19
click at [332, 278] on button "Switch to This" at bounding box center [294, 275] width 83 height 19
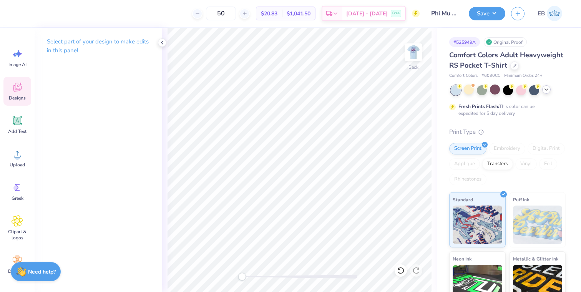
click at [25, 87] on div "Designs" at bounding box center [17, 91] width 28 height 29
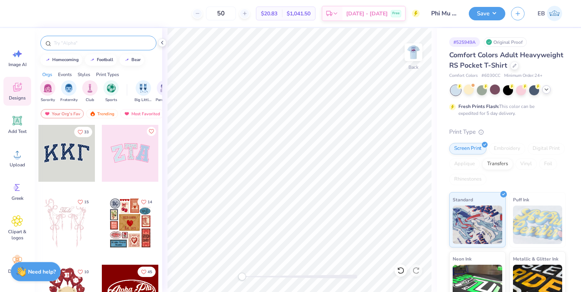
click at [85, 41] on input "text" at bounding box center [102, 43] width 98 height 8
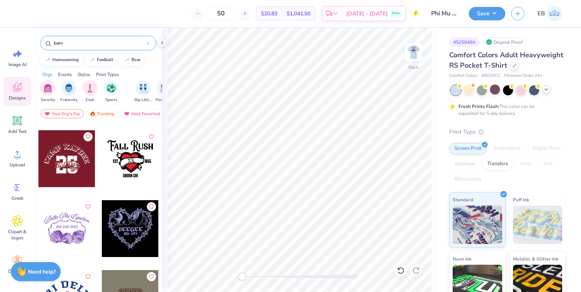
scroll to position [1071, 0]
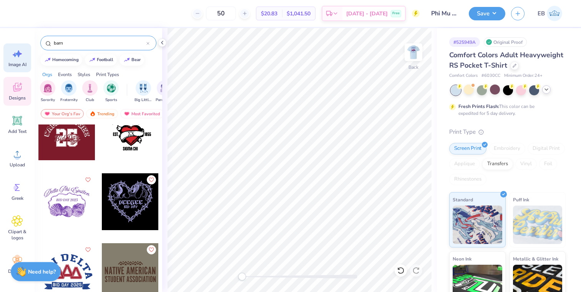
drag, startPoint x: 77, startPoint y: 44, endPoint x: 25, endPoint y: 43, distance: 51.9
click at [25, 43] on div "50 $20.83 Per Item $1,041.50 Total Est. Delivery Oct 10 - 13 Free Design Title …" at bounding box center [290, 146] width 581 height 292
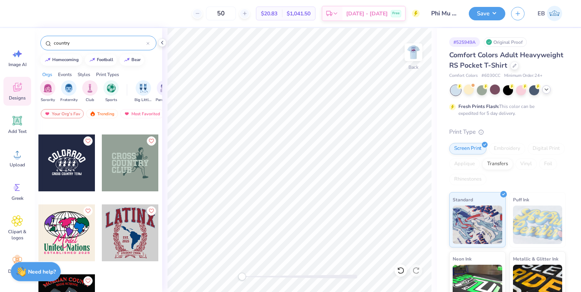
scroll to position [223, 0]
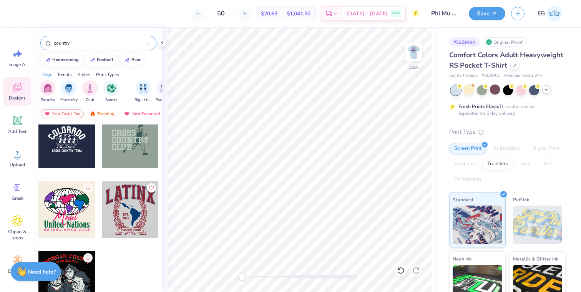
click at [77, 45] on input "country" at bounding box center [99, 43] width 93 height 8
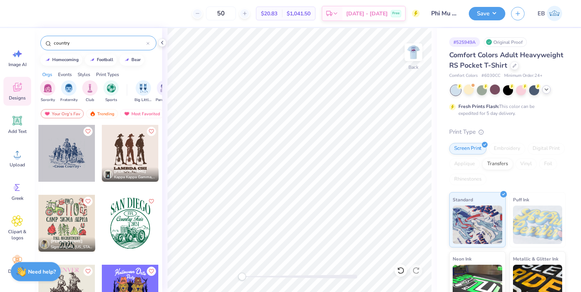
click at [77, 45] on input "country" at bounding box center [99, 43] width 93 height 8
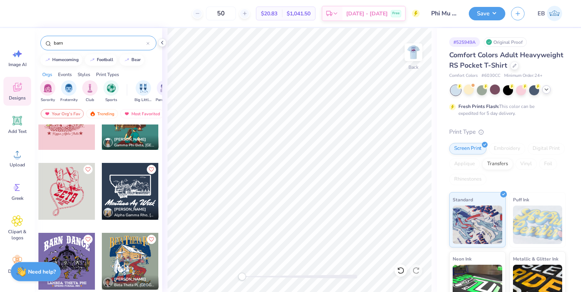
scroll to position [106, 0]
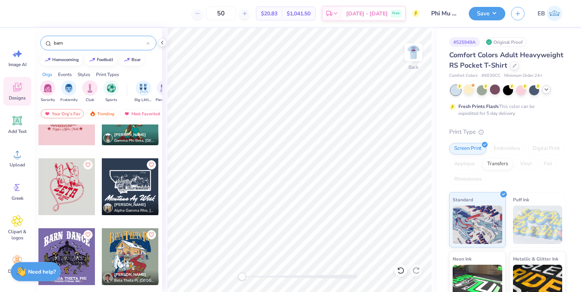
type input "barn"
click at [80, 194] on div at bounding box center [66, 186] width 57 height 57
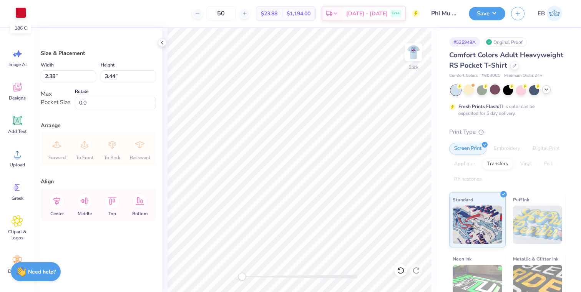
click at [21, 15] on div at bounding box center [20, 12] width 11 height 11
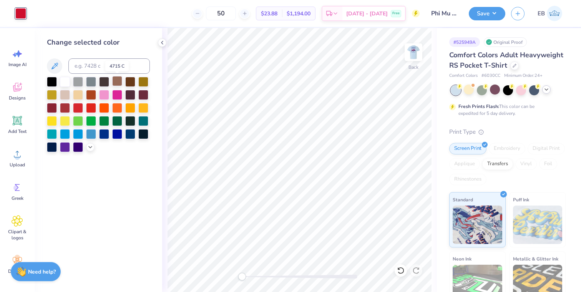
click at [115, 82] on div at bounding box center [117, 81] width 10 height 10
click at [132, 83] on div at bounding box center [130, 81] width 10 height 10
click at [91, 148] on icon at bounding box center [90, 146] width 6 height 6
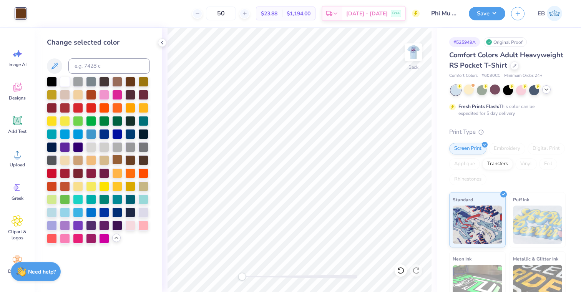
click at [117, 161] on div at bounding box center [117, 160] width 10 height 10
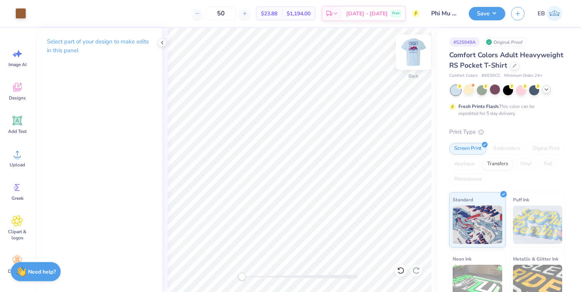
click at [413, 51] on img at bounding box center [413, 52] width 31 height 31
click at [416, 48] on img at bounding box center [413, 52] width 31 height 31
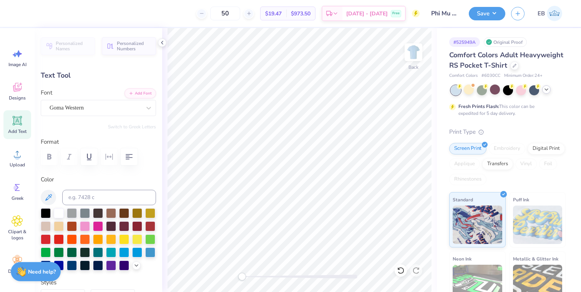
type textarea "THeta"
type input "0.0"
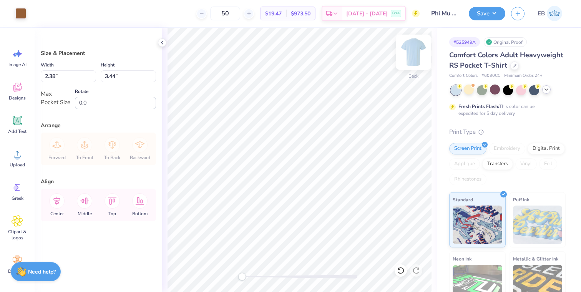
click at [414, 54] on img at bounding box center [413, 52] width 31 height 31
click at [163, 43] on icon at bounding box center [162, 43] width 6 height 6
type input "11.14"
type input "16.10"
type input "3.00"
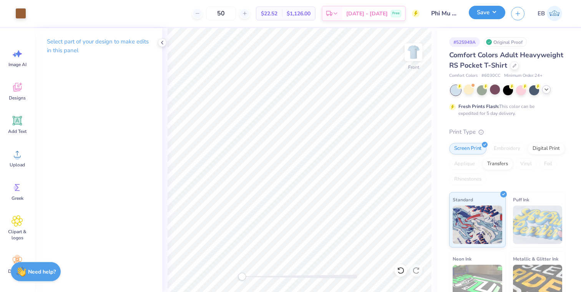
click at [495, 15] on button "Save" at bounding box center [487, 12] width 37 height 13
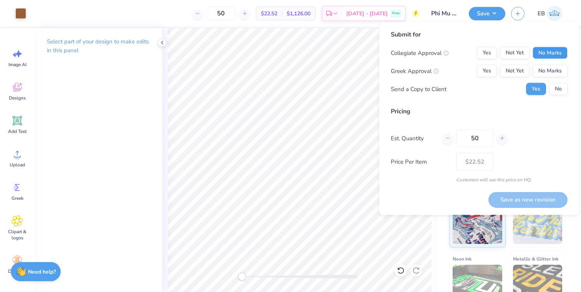
click at [562, 51] on button "No Marks" at bounding box center [550, 53] width 35 height 12
click at [557, 70] on button "No Marks" at bounding box center [550, 71] width 35 height 12
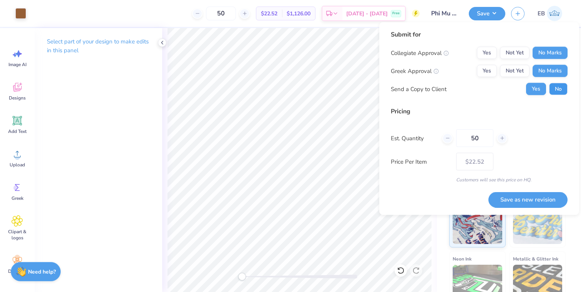
click at [557, 90] on button "No" at bounding box center [558, 89] width 18 height 12
click at [448, 14] on input "Phi Mu dad's weekend" at bounding box center [445, 13] width 38 height 15
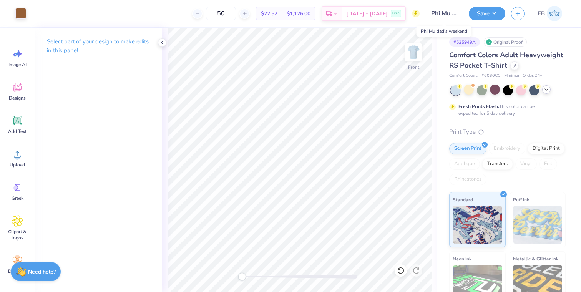
click at [451, 11] on input "Phi Mu dad's weekend" at bounding box center [445, 13] width 38 height 15
click at [496, 10] on button "Save" at bounding box center [487, 12] width 37 height 13
click at [518, 16] on button "button" at bounding box center [517, 12] width 13 height 13
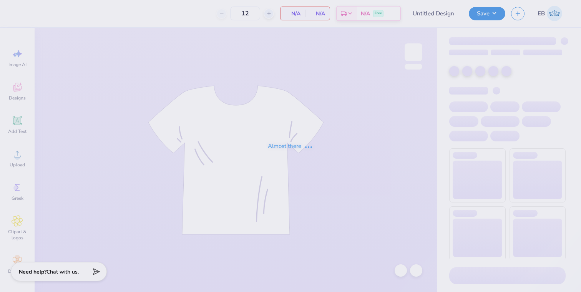
type input "Phi Mu dad's weekend"
type input "50"
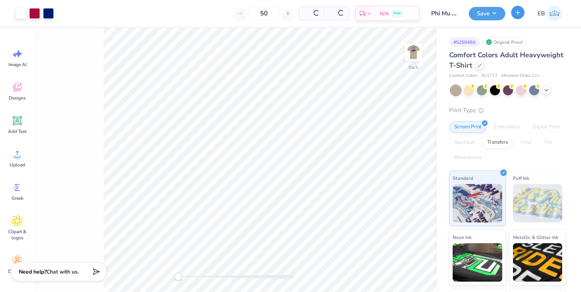
click at [519, 16] on icon "button" at bounding box center [518, 12] width 7 height 7
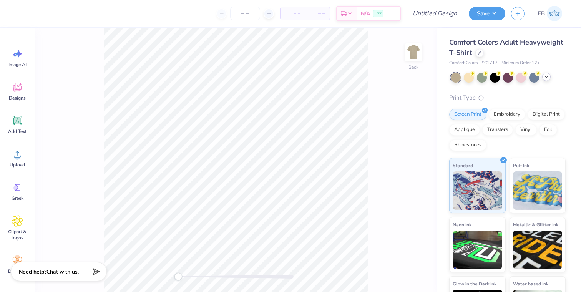
click at [546, 80] on div at bounding box center [546, 77] width 8 height 8
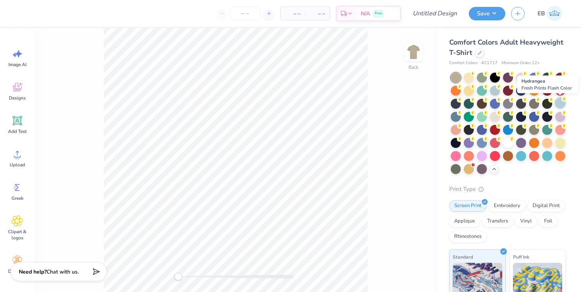
click at [563, 101] on circle at bounding box center [564, 98] width 5 height 5
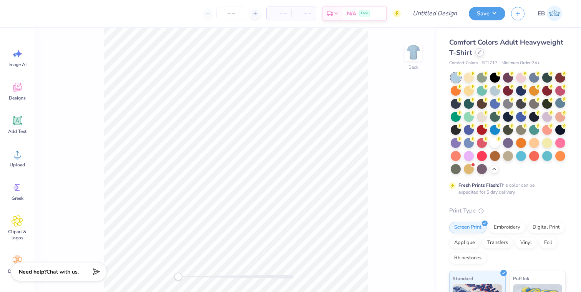
click at [478, 52] on icon at bounding box center [480, 52] width 4 height 4
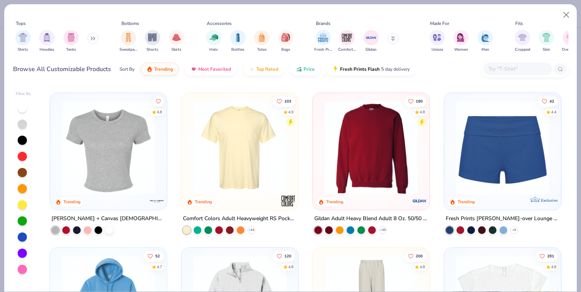
scroll to position [464, 0]
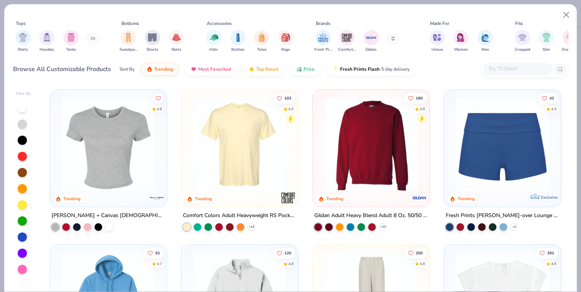
click at [263, 166] on img at bounding box center [239, 145] width 101 height 94
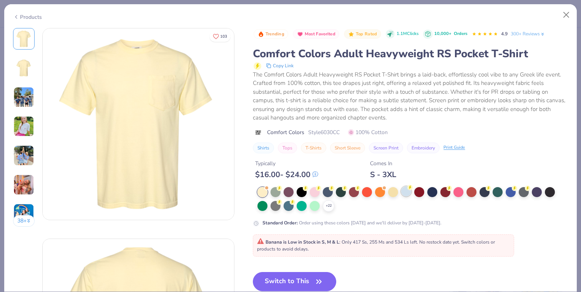
click at [408, 193] on div at bounding box center [406, 191] width 10 height 10
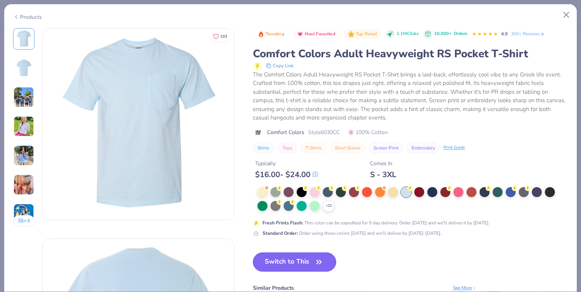
click at [296, 265] on button "Switch to This" at bounding box center [294, 262] width 83 height 19
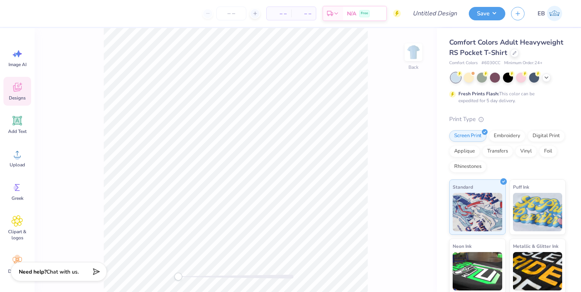
click at [18, 92] on icon at bounding box center [18, 88] width 12 height 12
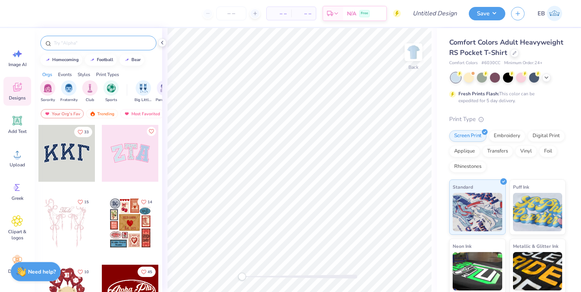
click at [69, 45] on input "text" at bounding box center [102, 43] width 98 height 8
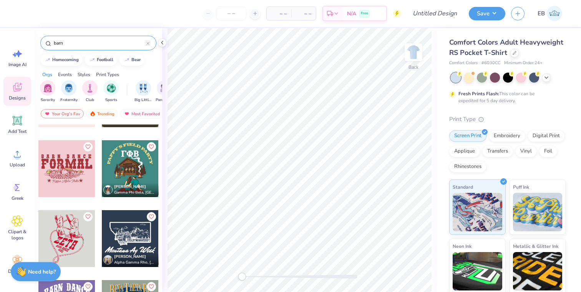
scroll to position [109, 0]
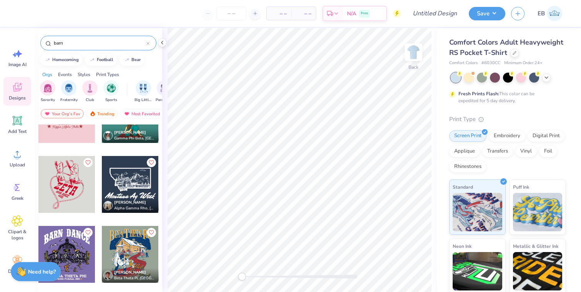
type input "barn"
click at [74, 176] on div at bounding box center [66, 184] width 57 height 57
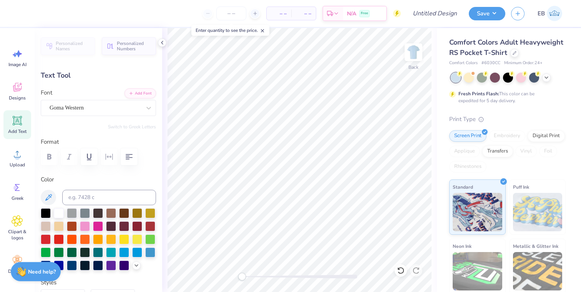
type textarea "Theta"
type input "0.0"
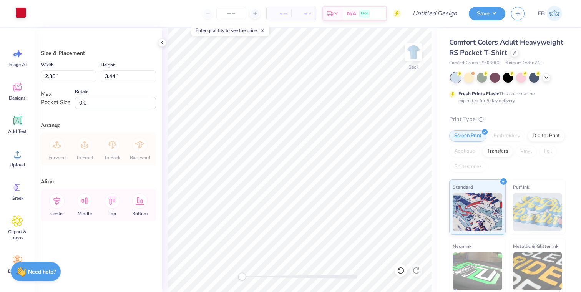
click at [20, 12] on div at bounding box center [20, 12] width 11 height 11
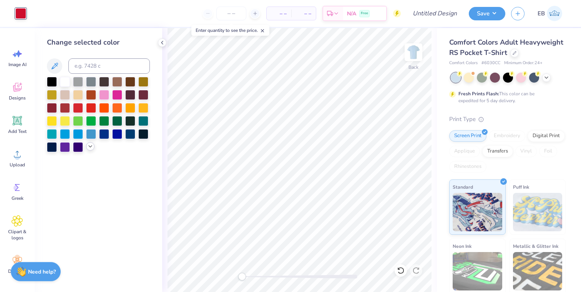
click at [88, 146] on icon at bounding box center [90, 146] width 6 height 6
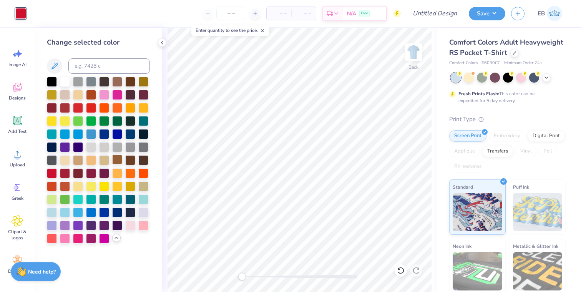
click at [118, 160] on div at bounding box center [117, 160] width 10 height 10
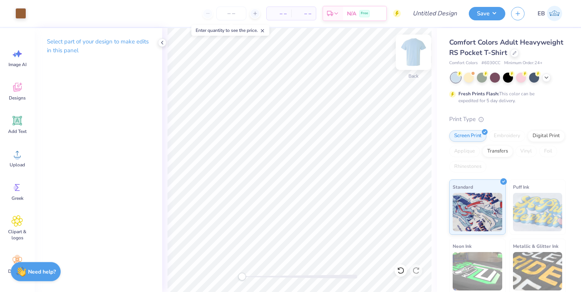
click at [414, 58] on img at bounding box center [413, 52] width 31 height 31
click at [418, 49] on img at bounding box center [413, 52] width 31 height 31
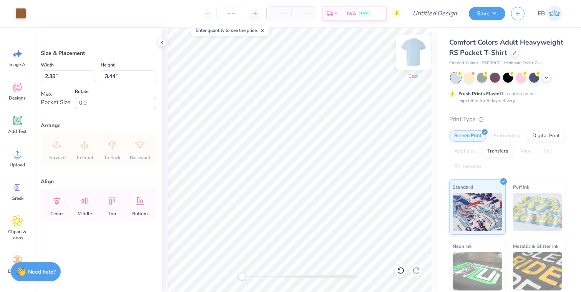
click at [410, 59] on img at bounding box center [413, 52] width 31 height 31
type input "11.72"
type input "16.93"
type input "3.00"
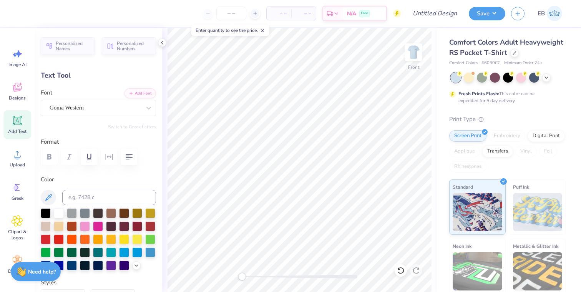
type input "0.0"
click at [408, 52] on img at bounding box center [413, 52] width 31 height 31
click at [337, 261] on div "Back" at bounding box center [299, 160] width 275 height 264
type input "1.66"
type input "0.94"
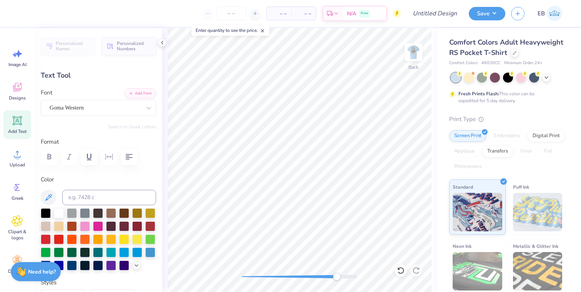
type input "0.0"
click at [442, 16] on input "Design Title" at bounding box center [445, 13] width 38 height 15
type input "THETA Barn Dance"
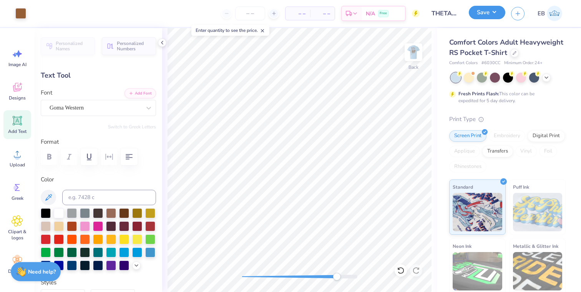
click at [487, 7] on button "Save" at bounding box center [487, 12] width 37 height 13
type input "0"
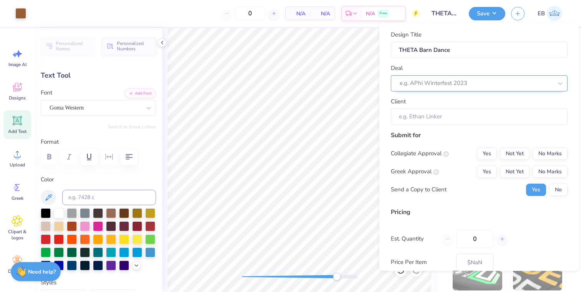
click at [502, 86] on div at bounding box center [476, 83] width 153 height 10
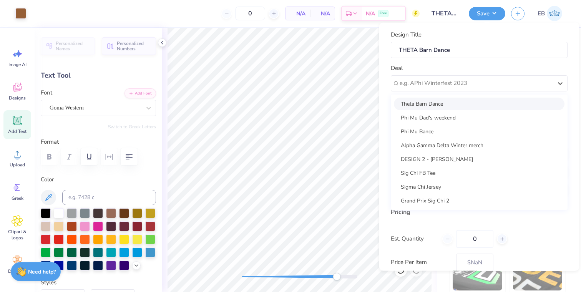
click at [486, 101] on div "Theta Barn Dance" at bounding box center [479, 103] width 171 height 13
type input "Sydney Brown"
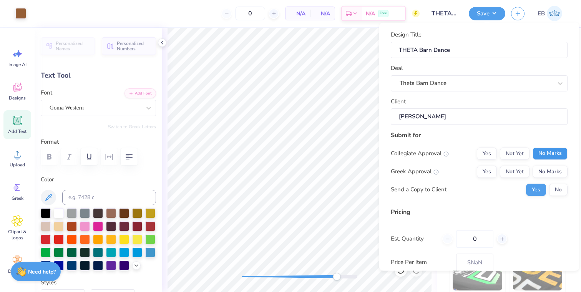
click at [547, 156] on button "No Marks" at bounding box center [550, 153] width 35 height 12
click at [550, 175] on button "No Marks" at bounding box center [550, 171] width 35 height 12
click at [559, 187] on button "No" at bounding box center [558, 189] width 18 height 12
click at [484, 235] on input "0" at bounding box center [474, 239] width 37 height 18
type input "050"
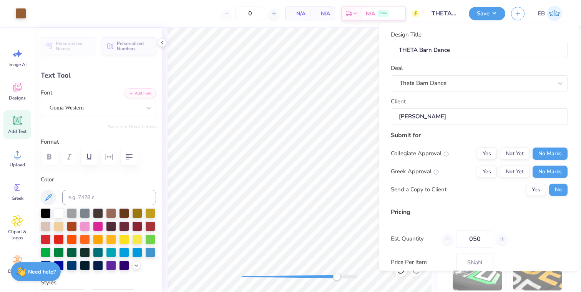
type input "50"
type input "$22.52"
click at [472, 237] on input "050" at bounding box center [474, 239] width 37 height 18
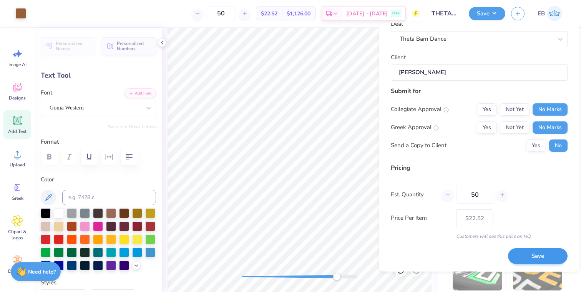
type input "50"
click at [533, 254] on button "Save" at bounding box center [538, 257] width 60 height 16
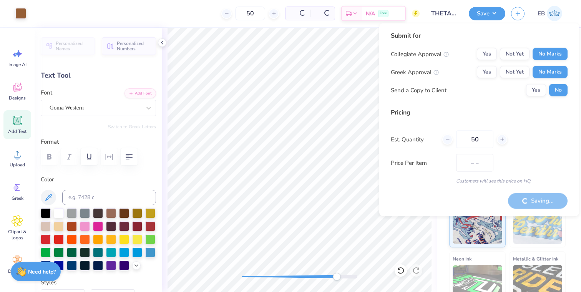
type input "$22.52"
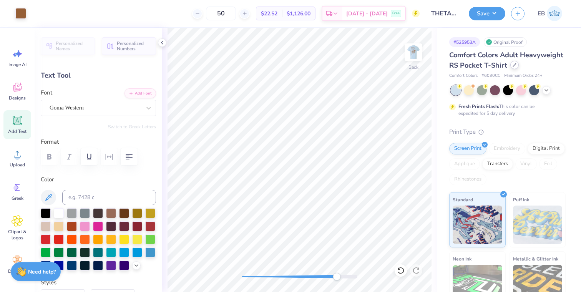
click at [514, 67] on icon at bounding box center [515, 65] width 4 height 4
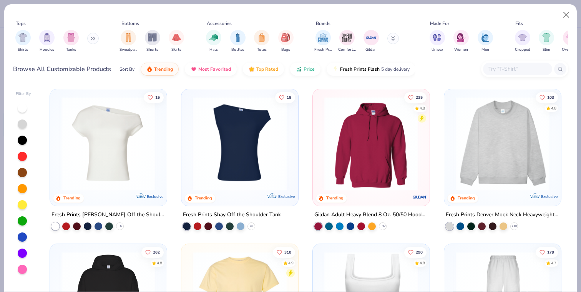
click at [499, 70] on input "text" at bounding box center [517, 69] width 59 height 9
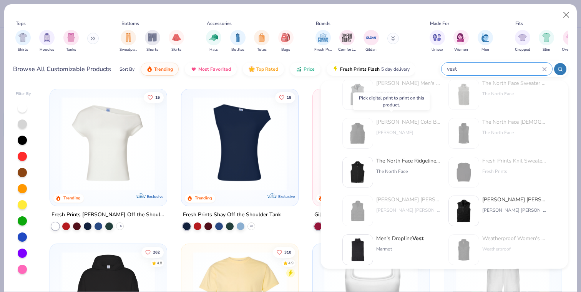
scroll to position [21, 0]
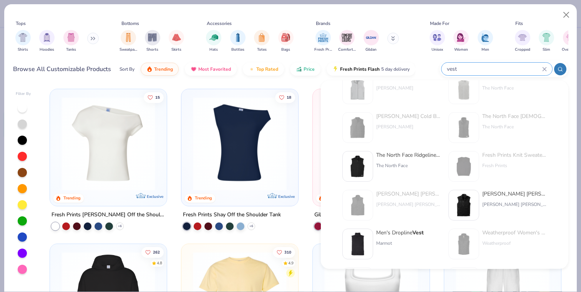
type input "vest"
click at [403, 162] on div "The North Face" at bounding box center [408, 165] width 65 height 7
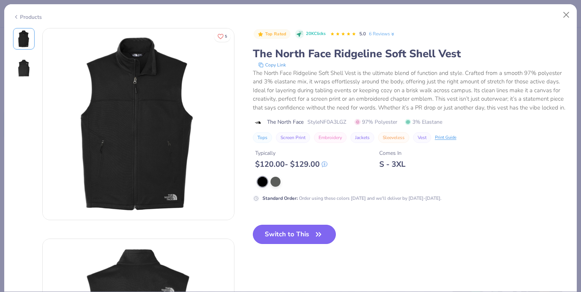
click at [285, 231] on button "Switch to This" at bounding box center [294, 234] width 83 height 19
click at [311, 235] on button "Switch to This" at bounding box center [294, 234] width 83 height 19
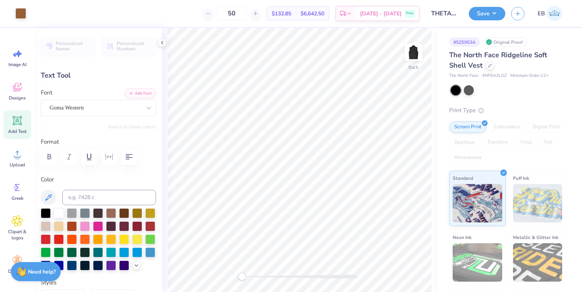
click at [210, 270] on div "Back" at bounding box center [299, 160] width 275 height 264
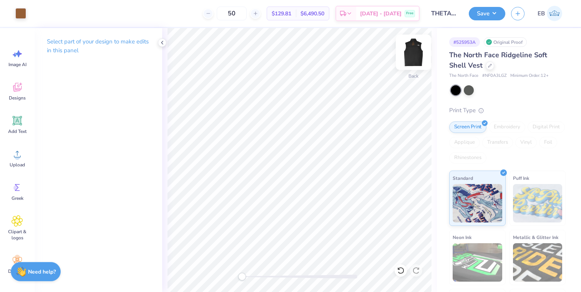
click at [412, 56] on img at bounding box center [413, 52] width 31 height 31
click at [411, 55] on img at bounding box center [413, 52] width 31 height 31
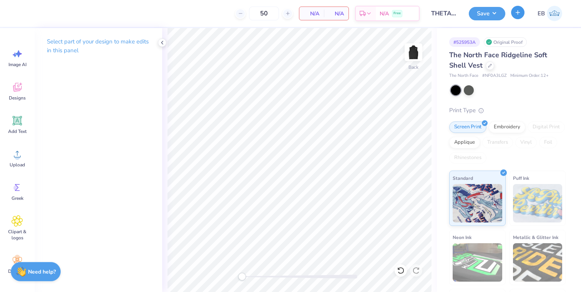
click at [516, 17] on button "button" at bounding box center [517, 12] width 13 height 13
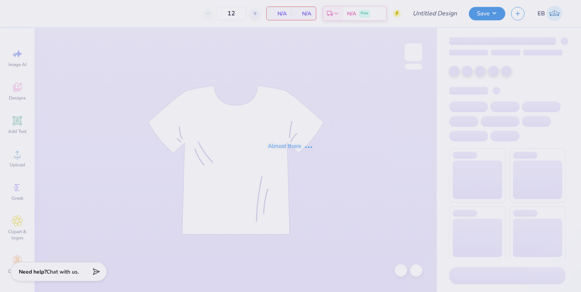
type input "THETA Barn Dance"
type input "50"
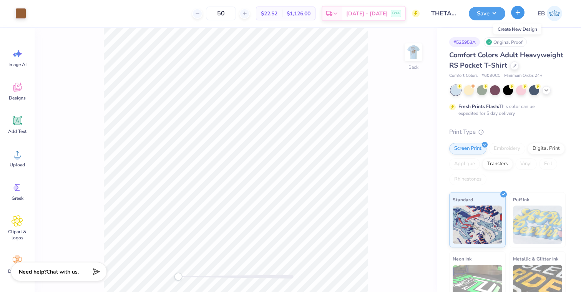
click at [518, 15] on icon "button" at bounding box center [518, 12] width 7 height 7
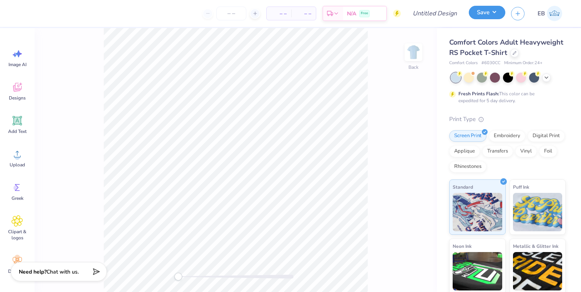
click at [496, 10] on button "Save" at bounding box center [487, 12] width 37 height 13
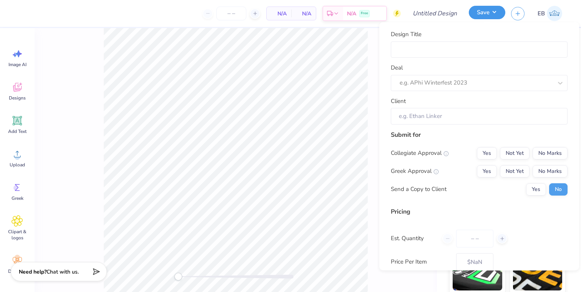
type input "0"
click at [496, 10] on button "Save" at bounding box center [487, 12] width 37 height 13
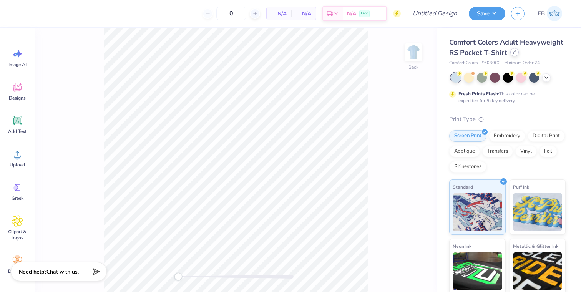
click at [517, 52] on div at bounding box center [515, 52] width 8 height 8
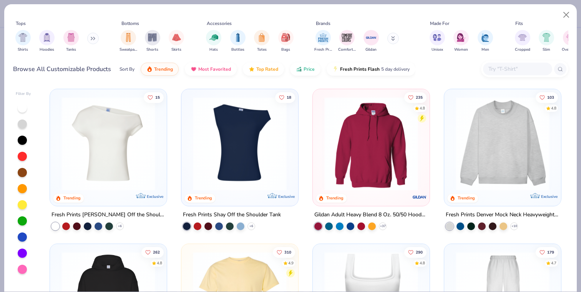
click at [497, 68] on input "text" at bounding box center [517, 69] width 59 height 9
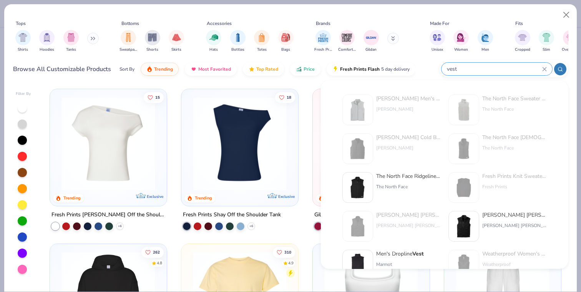
type input "vest"
click at [389, 170] on div "[PERSON_NAME] Cold Bay Vest [PERSON_NAME]" at bounding box center [392, 152] width 98 height 38
click at [393, 181] on div "The North Face Ridgeline Soft Shell Vest The North Face" at bounding box center [408, 187] width 65 height 31
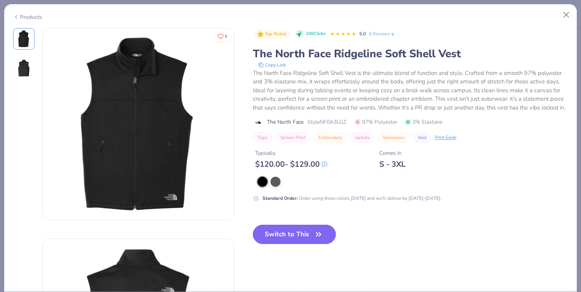
click at [308, 234] on button "Switch to This" at bounding box center [294, 234] width 83 height 19
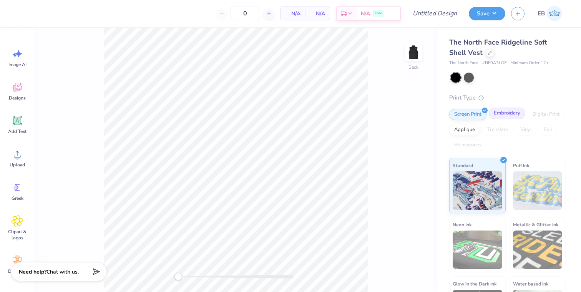
click at [501, 118] on div "Embroidery" at bounding box center [507, 114] width 37 height 12
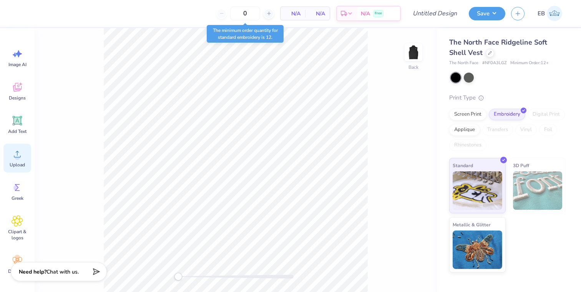
click at [15, 155] on icon at bounding box center [18, 154] width 12 height 12
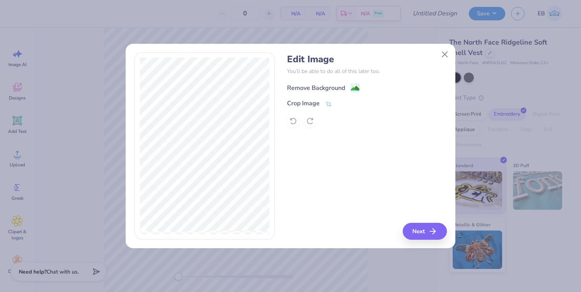
click at [353, 86] on circle at bounding box center [352, 86] width 1 height 1
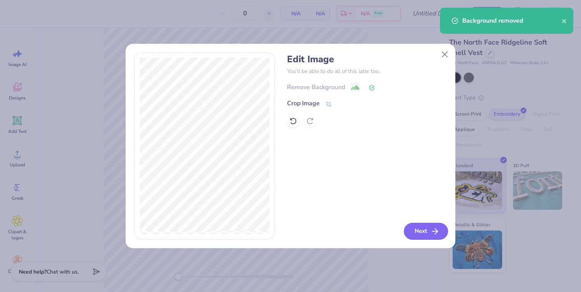
click at [421, 233] on button "Next" at bounding box center [426, 231] width 44 height 17
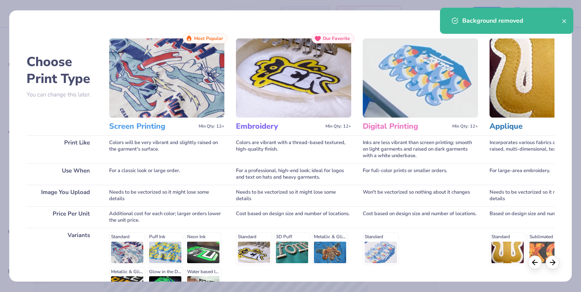
scroll to position [91, 0]
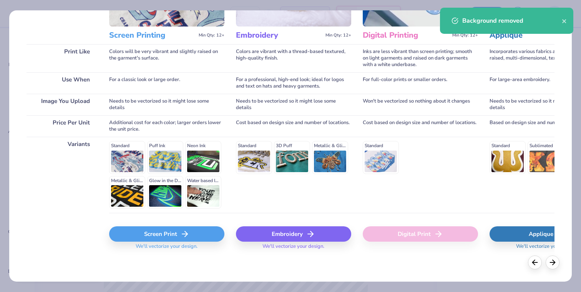
click at [289, 235] on div "Embroidery" at bounding box center [293, 233] width 115 height 15
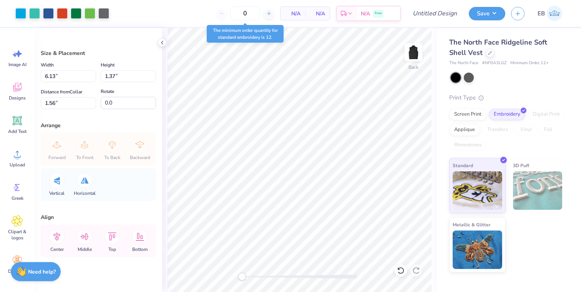
type input "3.65"
type input "0.82"
type input "1.63"
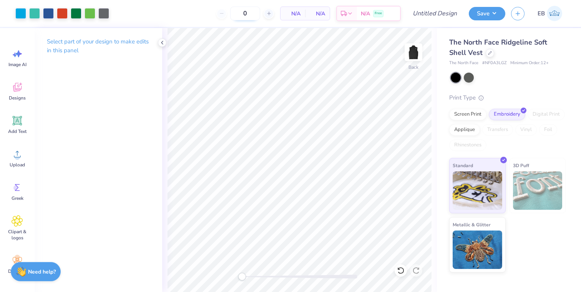
click at [250, 11] on input "0" at bounding box center [245, 14] width 30 height 14
type input "40"
click at [442, 12] on input "Design Title" at bounding box center [445, 13] width 38 height 15
type input "[DEMOGRAPHIC_DATA] health vest"
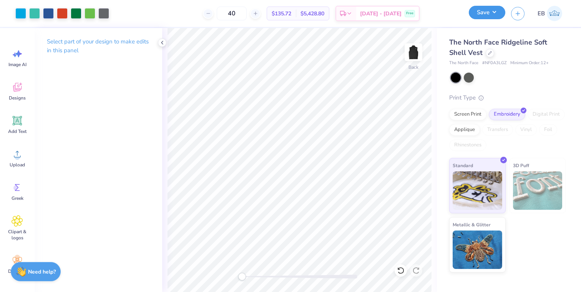
scroll to position [0, 0]
click at [492, 9] on button "Save" at bounding box center [487, 12] width 37 height 13
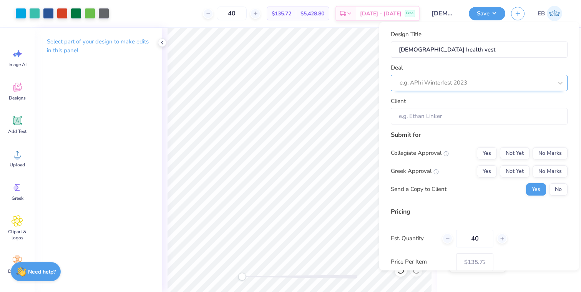
click at [480, 77] on div "e.g. APhi Winterfest 2023" at bounding box center [476, 83] width 155 height 12
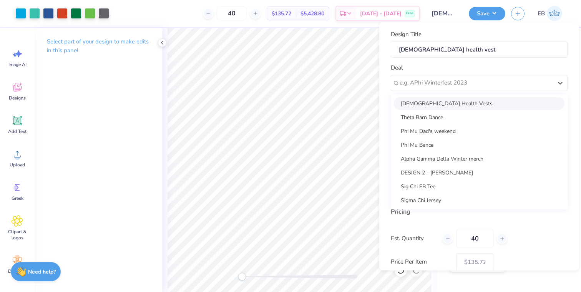
click at [457, 104] on div "[DEMOGRAPHIC_DATA] Health Vests" at bounding box center [479, 103] width 171 height 13
type input "[PERSON_NAME]"
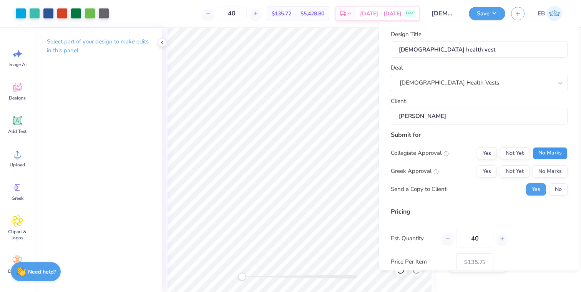
click at [562, 154] on button "No Marks" at bounding box center [550, 153] width 35 height 12
click at [562, 166] on button "No Marks" at bounding box center [550, 171] width 35 height 12
click at [562, 188] on button "No" at bounding box center [558, 189] width 18 height 12
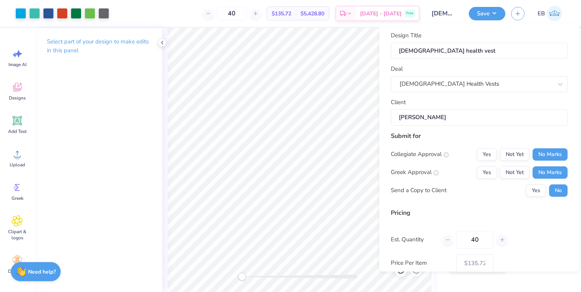
scroll to position [45, 0]
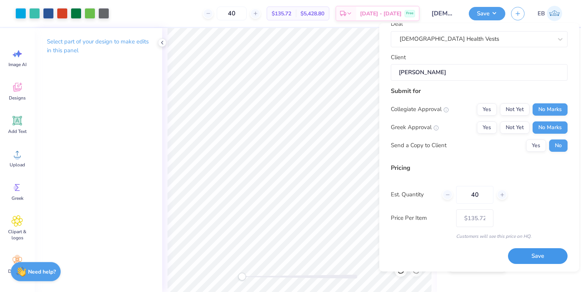
click at [536, 260] on button "Save" at bounding box center [538, 257] width 60 height 16
type input "$135.72"
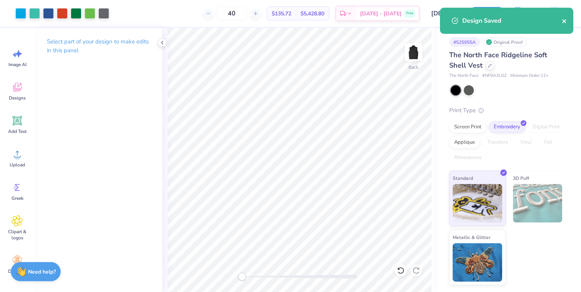
click at [562, 22] on icon "close" at bounding box center [564, 21] width 5 height 6
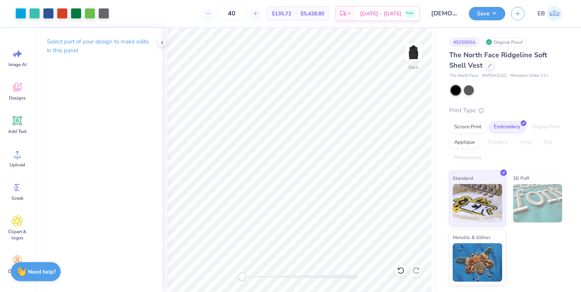
click at [515, 15] on div "Design Saved" at bounding box center [507, 23] width 136 height 35
click at [519, 13] on icon "button" at bounding box center [518, 12] width 7 height 7
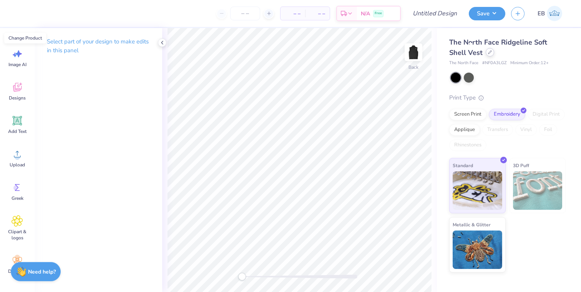
click at [488, 53] on icon at bounding box center [490, 52] width 4 height 4
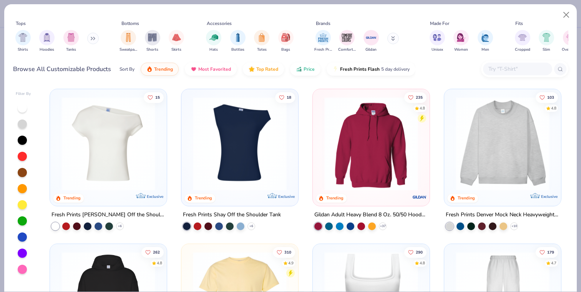
click at [504, 71] on input "text" at bounding box center [517, 69] width 59 height 9
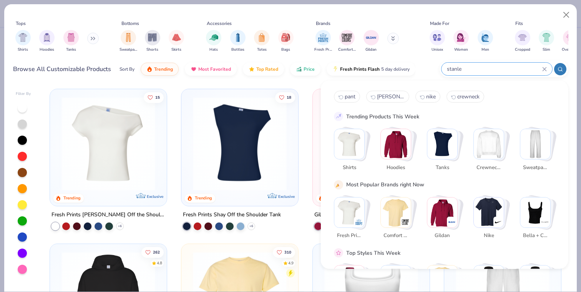
type input "[PERSON_NAME]"
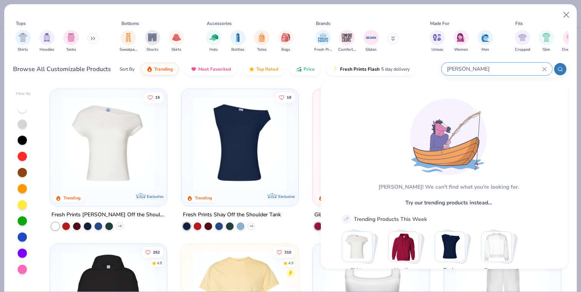
drag, startPoint x: 473, startPoint y: 68, endPoint x: 427, endPoint y: 67, distance: 46.1
click at [427, 67] on div "Browse All Customizable Products Sort By Trending Most Favorited Top Rated Pric…" at bounding box center [291, 69] width 556 height 22
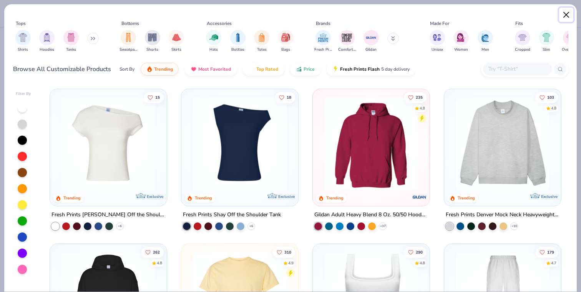
click at [567, 17] on button "Close" at bounding box center [566, 15] width 15 height 15
